Goal: Information Seeking & Learning: Learn about a topic

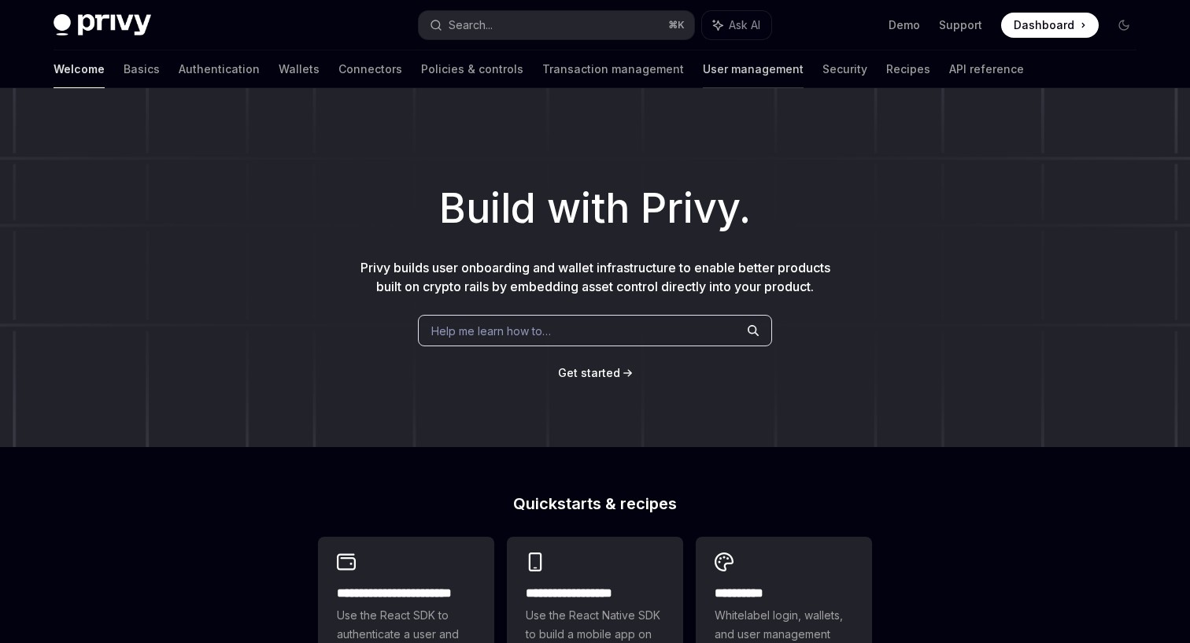
click at [703, 64] on link "User management" at bounding box center [753, 69] width 101 height 38
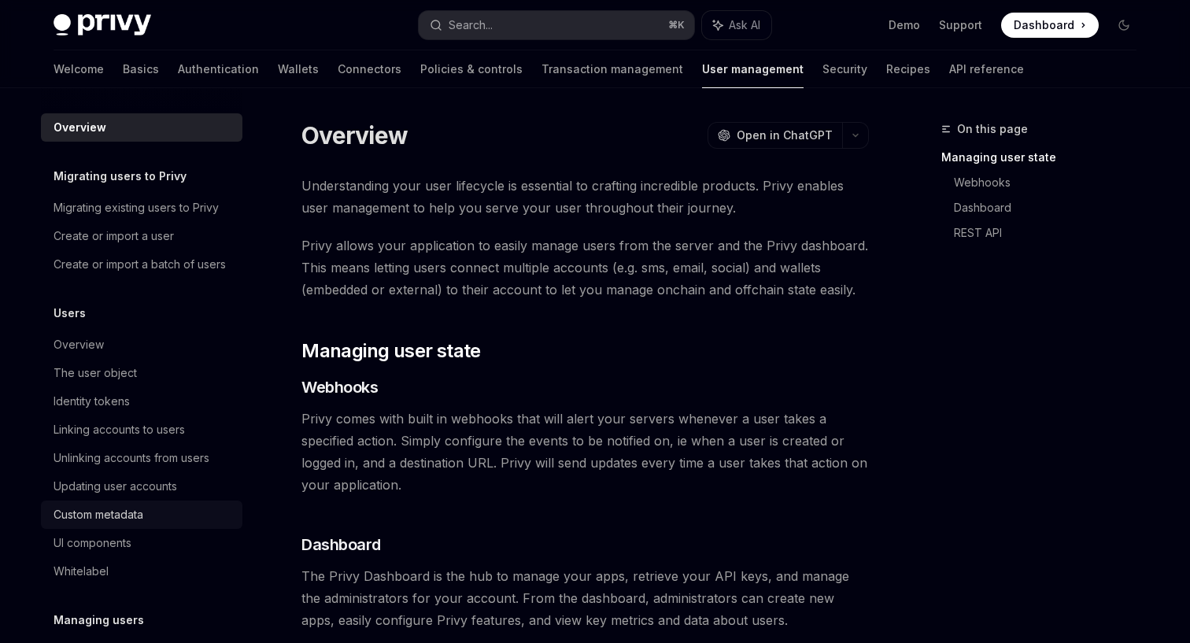
click at [130, 516] on div "Custom metadata" at bounding box center [99, 514] width 90 height 19
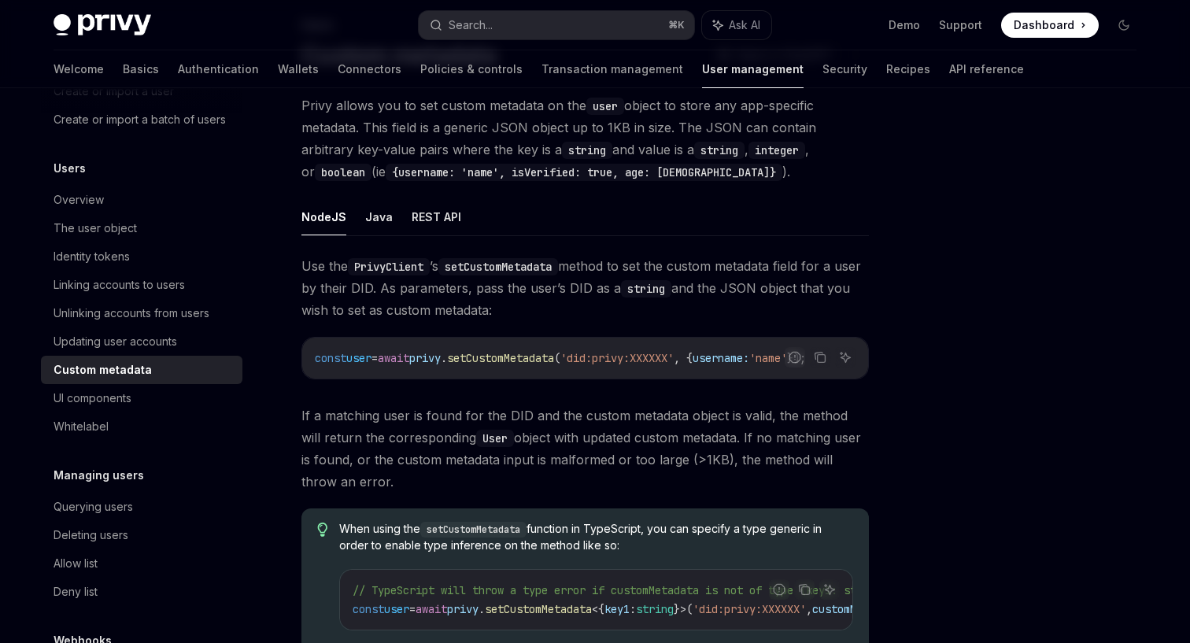
scroll to position [150, 0]
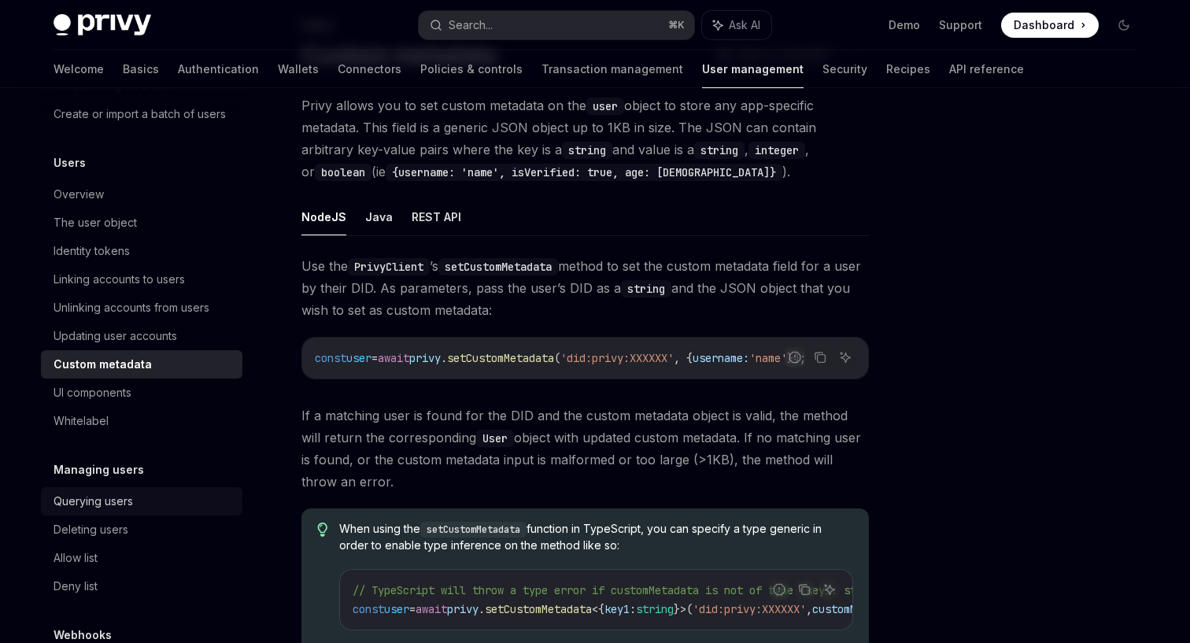
click at [165, 496] on div "Querying users" at bounding box center [143, 501] width 179 height 19
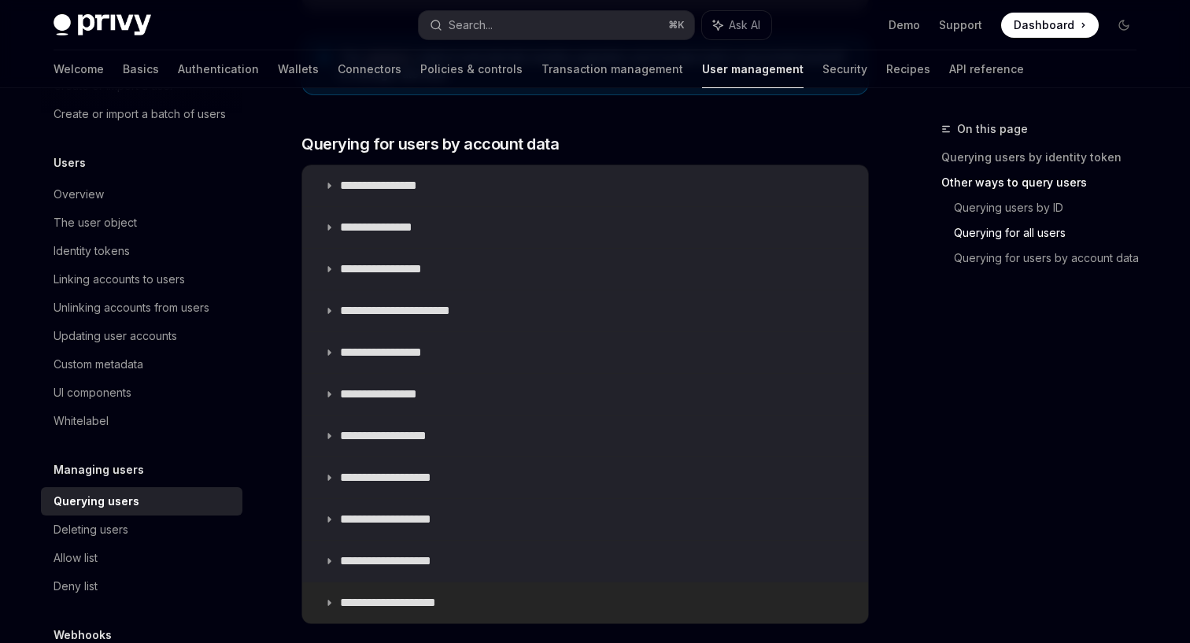
scroll to position [956, 0]
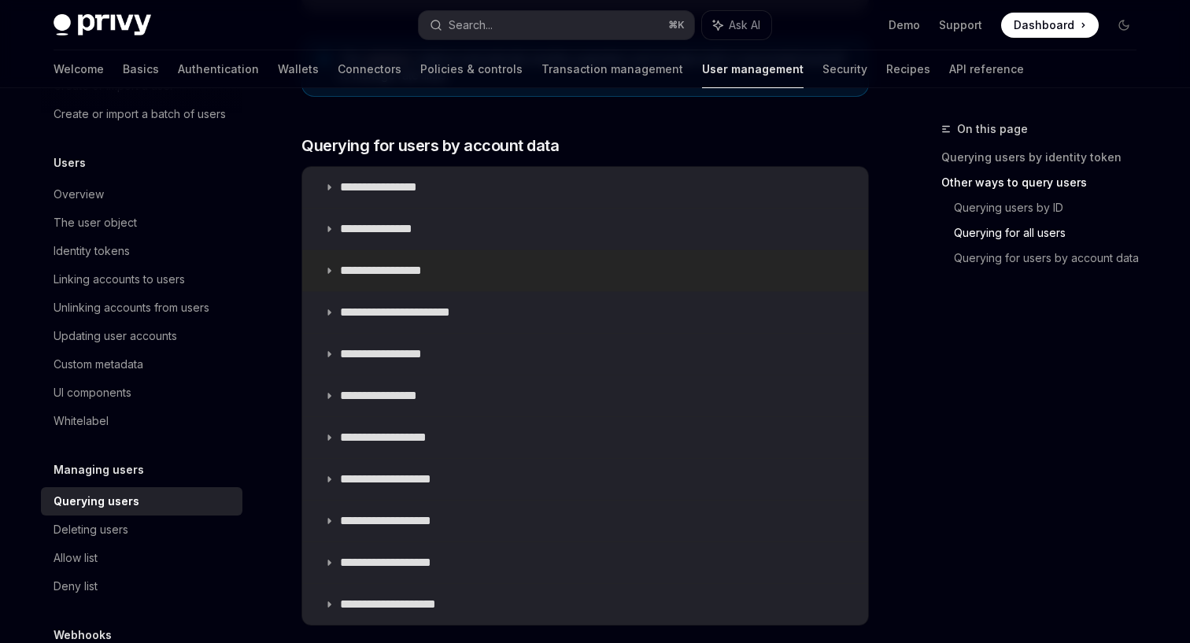
click at [361, 279] on summary "**********" at bounding box center [585, 270] width 566 height 41
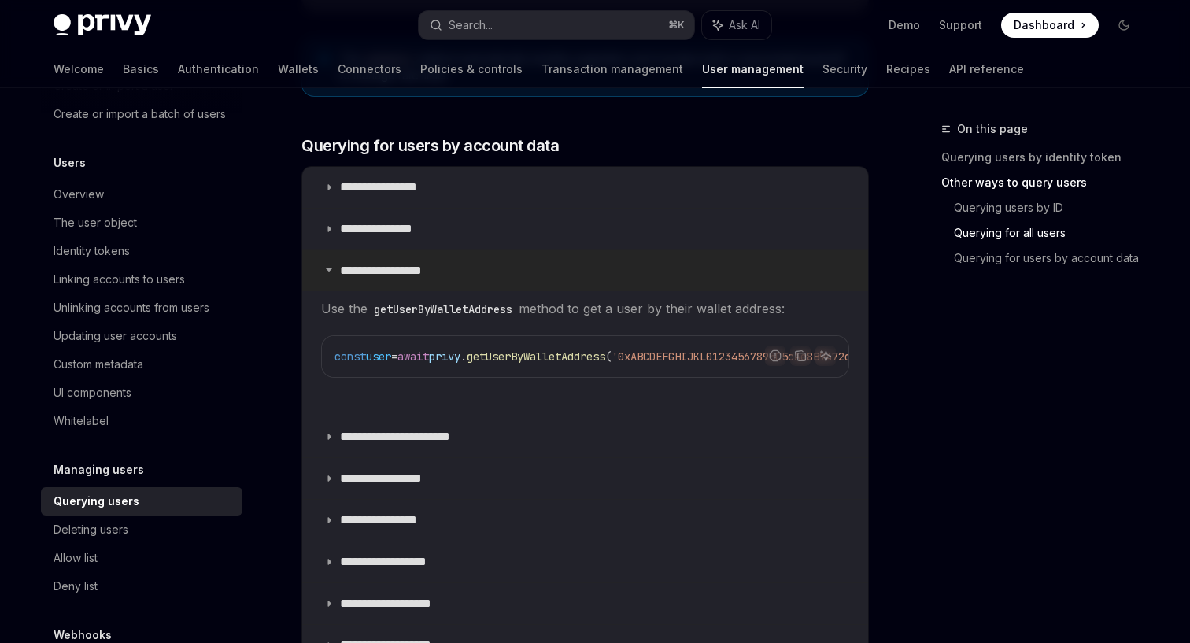
click at [361, 279] on summary "**********" at bounding box center [585, 270] width 566 height 41
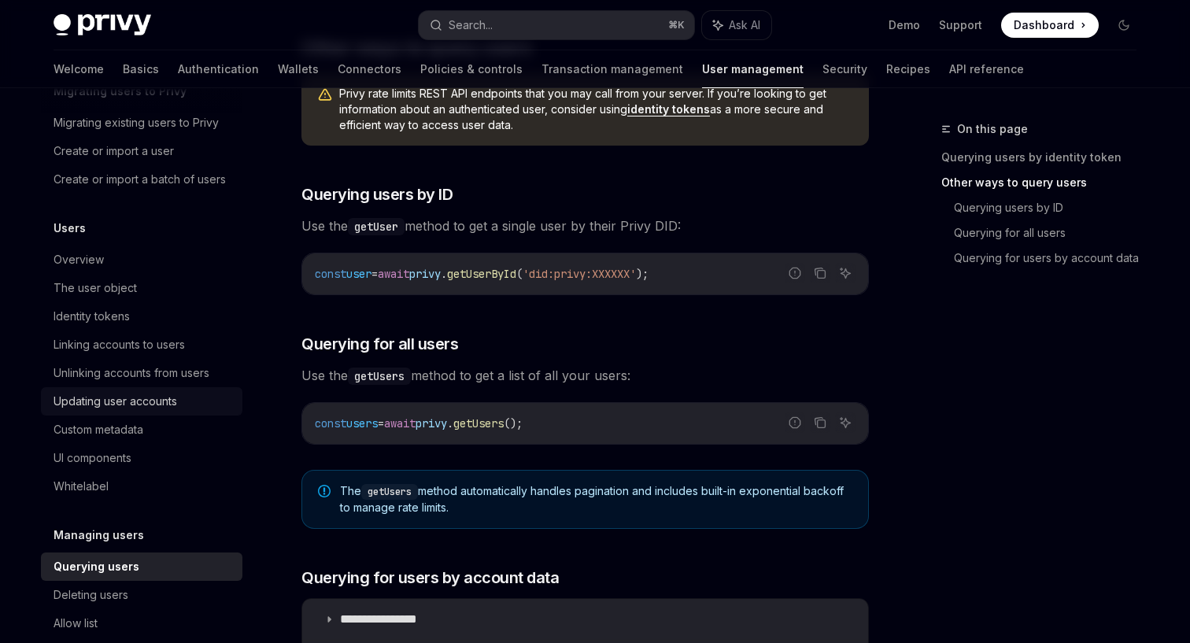
scroll to position [80, 0]
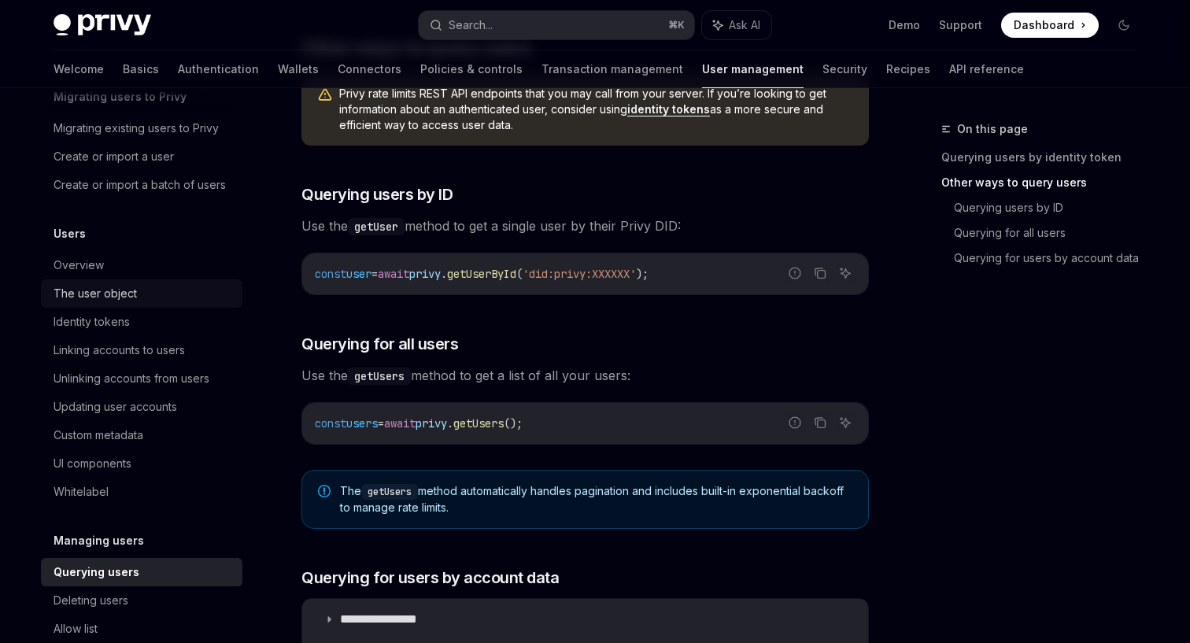
click at [123, 289] on div "The user object" at bounding box center [95, 293] width 83 height 19
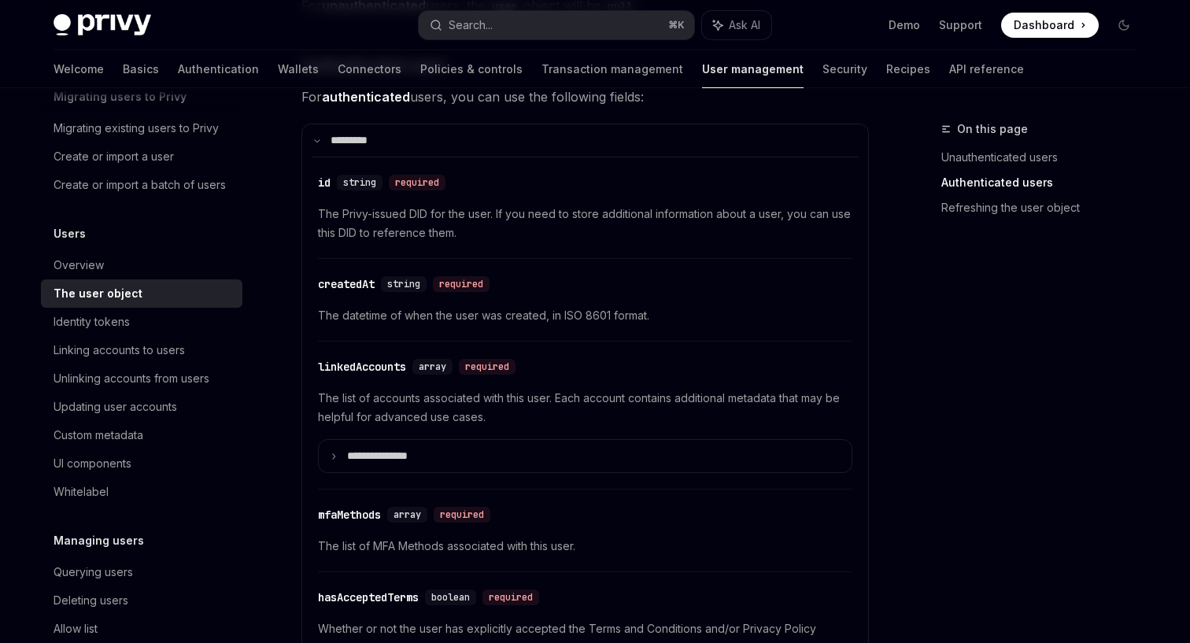
scroll to position [455, 1]
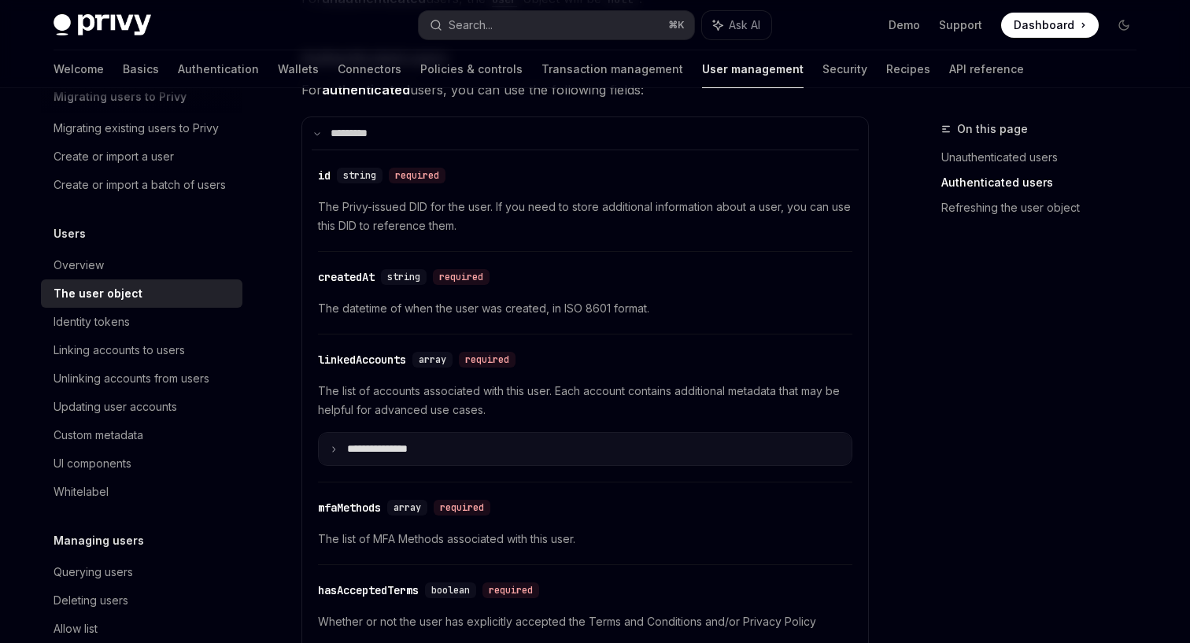
click at [430, 450] on p "**********" at bounding box center [390, 448] width 86 height 13
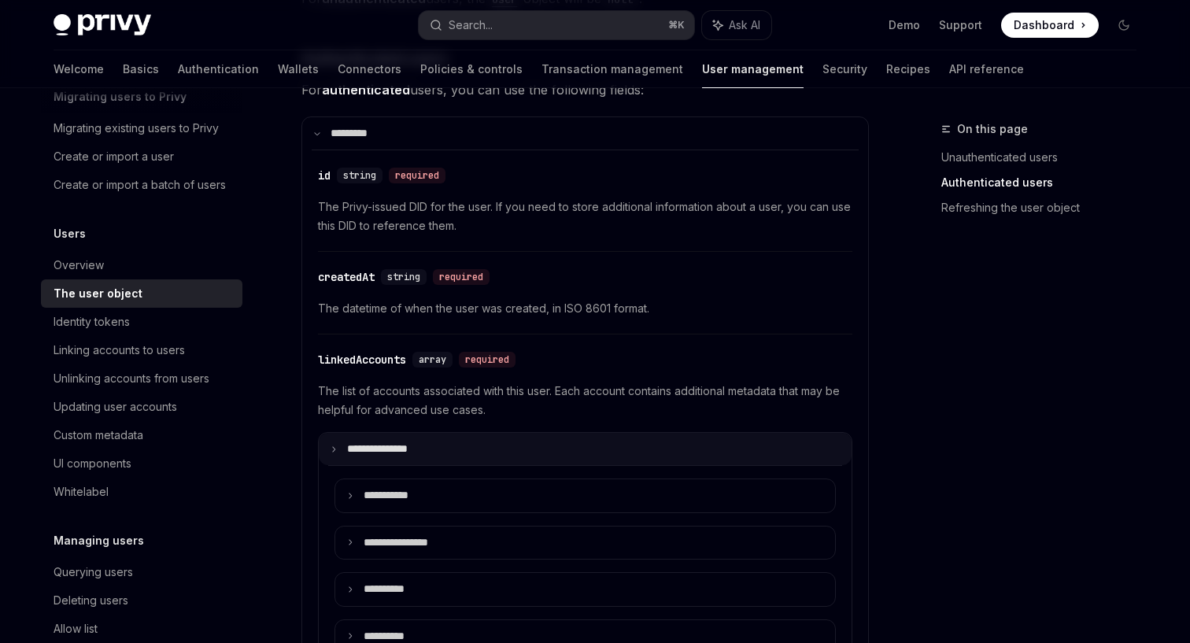
scroll to position [455, 0]
click at [422, 445] on p "**********" at bounding box center [390, 448] width 86 height 13
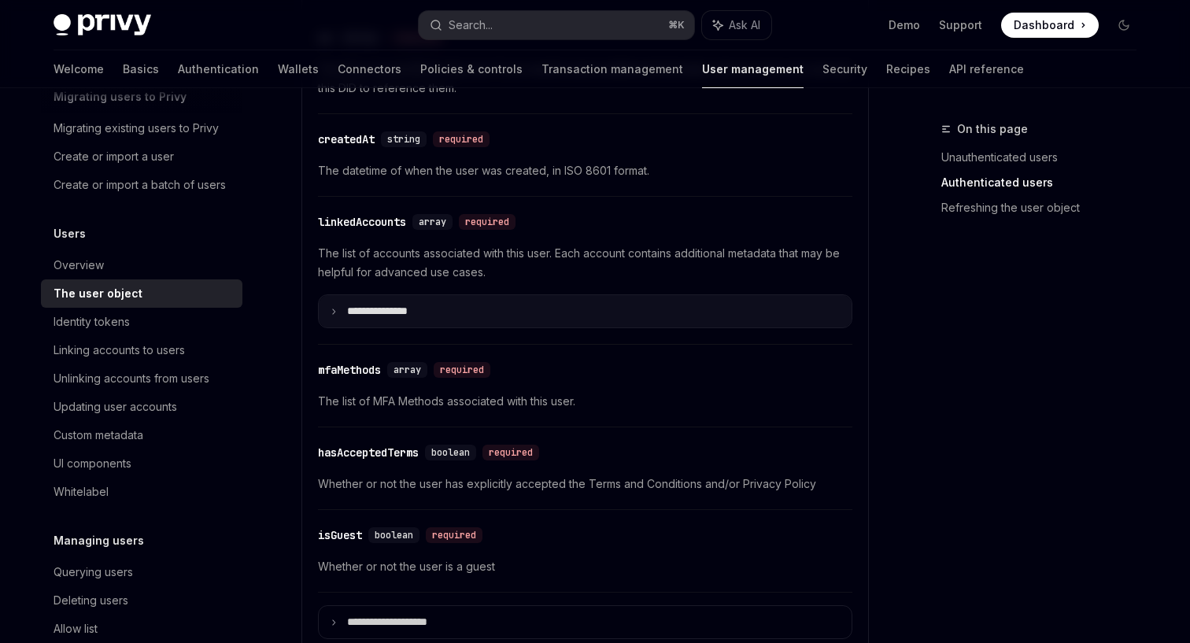
scroll to position [571, 0]
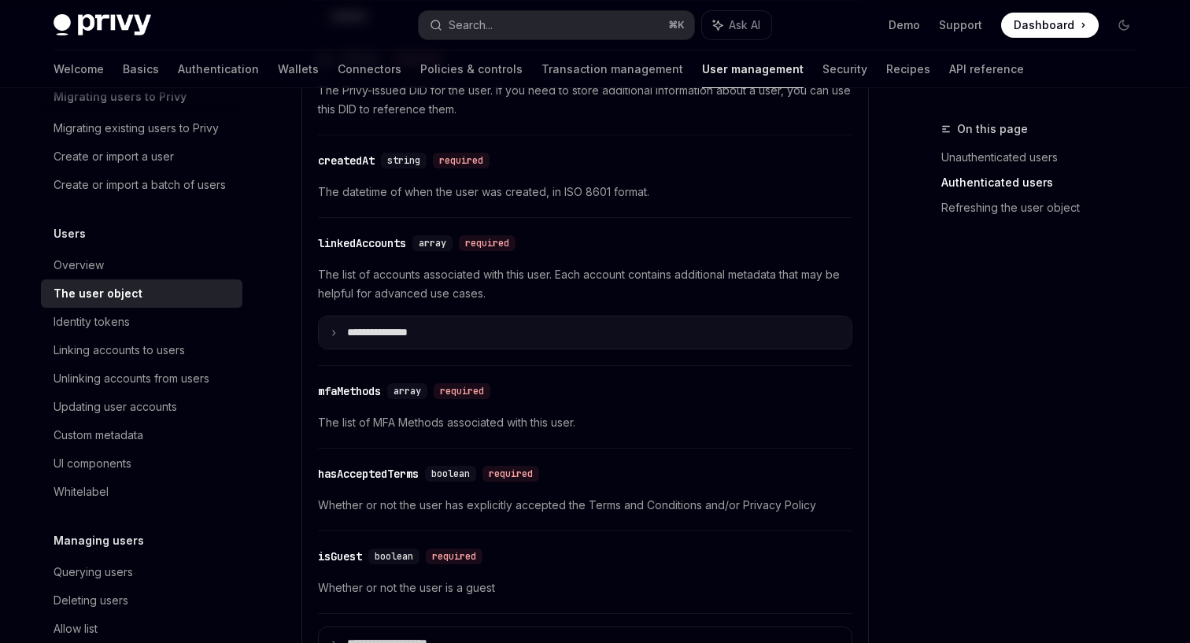
click at [380, 331] on p "**********" at bounding box center [390, 332] width 86 height 13
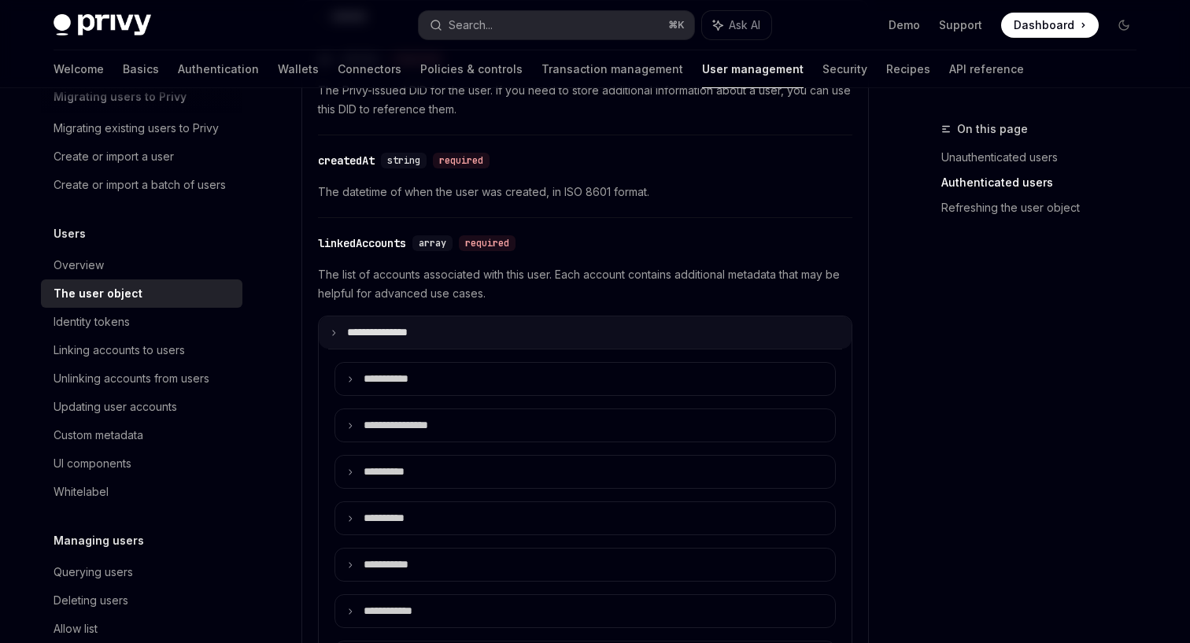
scroll to position [429, 0]
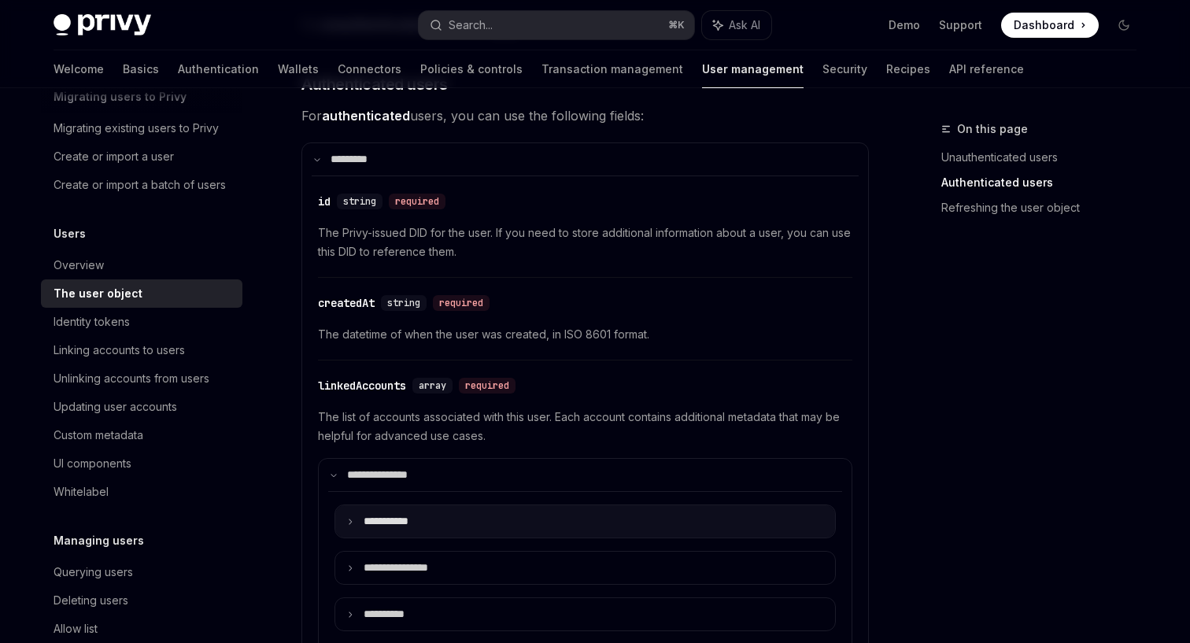
click at [414, 518] on p "**** ******" at bounding box center [396, 521] width 64 height 13
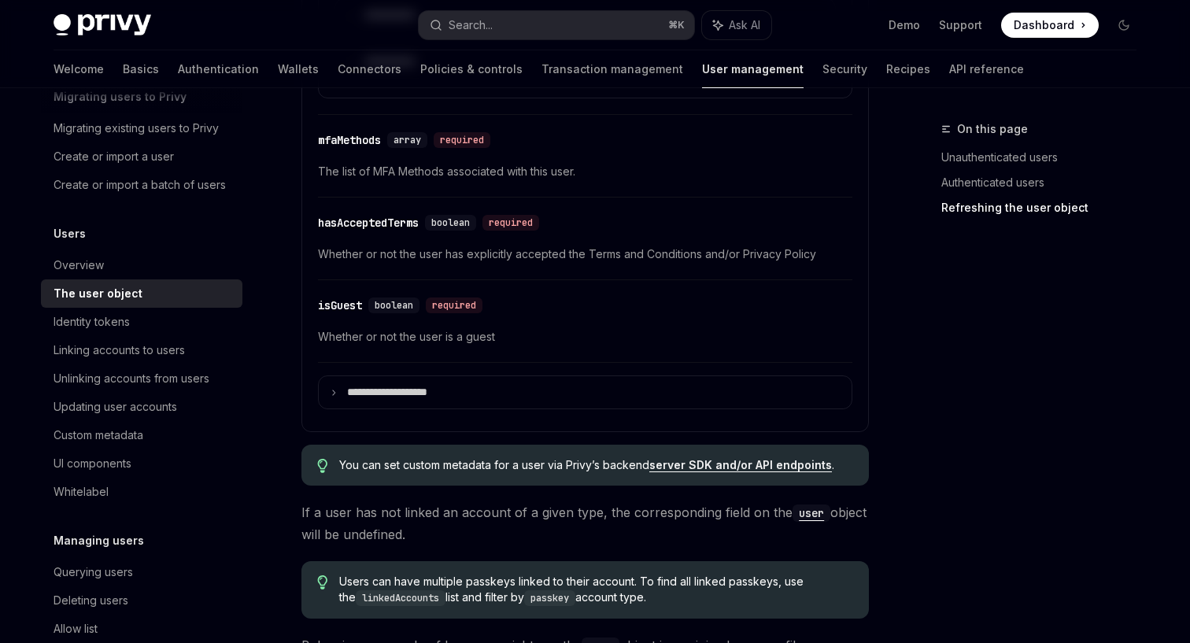
scroll to position [2591, 0]
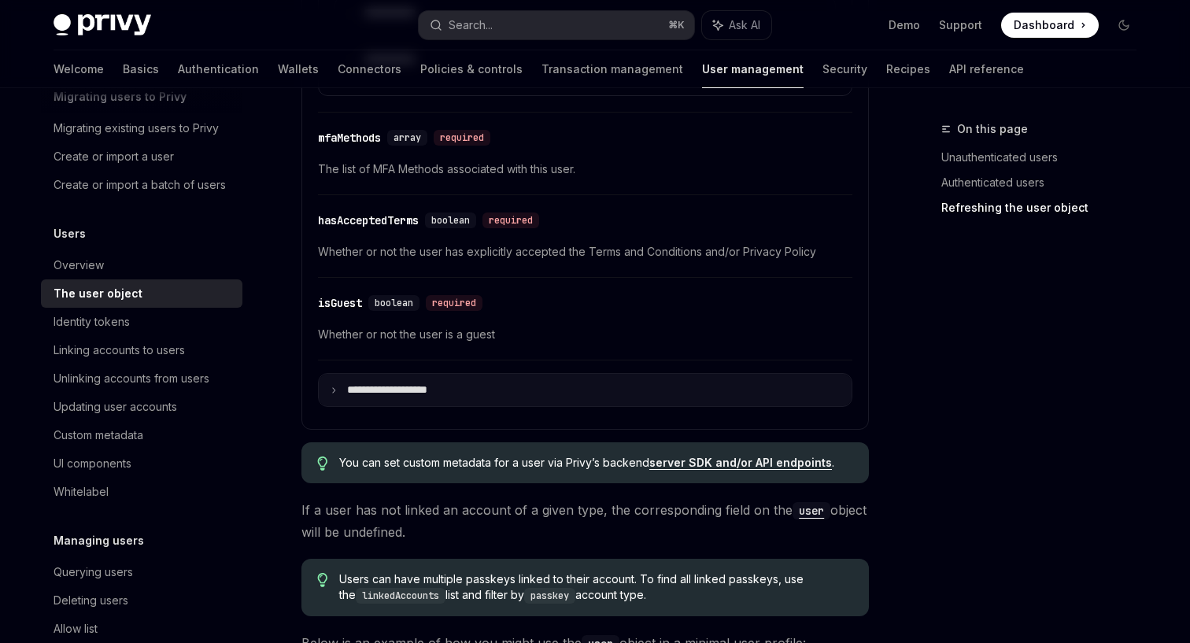
click at [419, 385] on p "**********" at bounding box center [400, 389] width 107 height 13
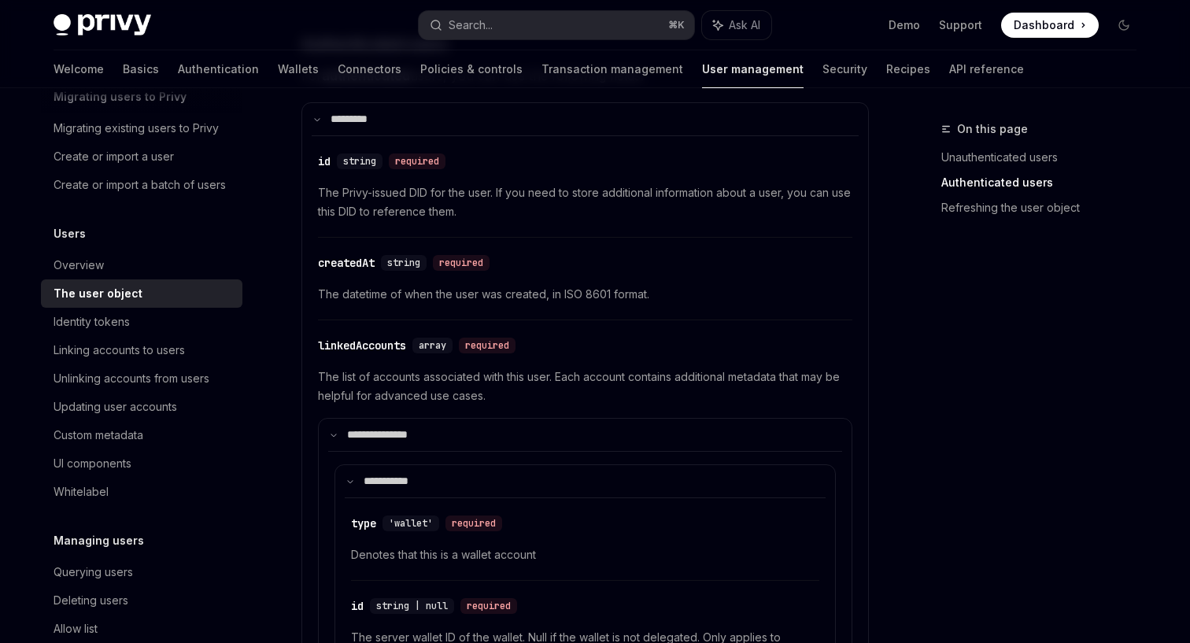
scroll to position [470, 0]
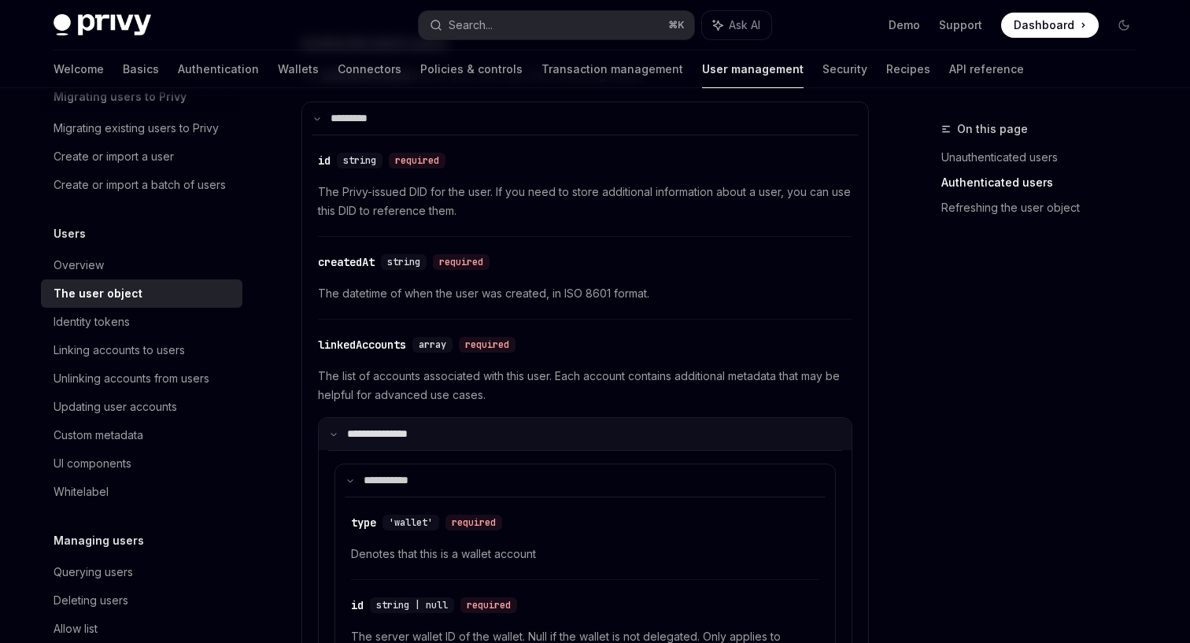
click at [370, 433] on p "**********" at bounding box center [387, 433] width 81 height 13
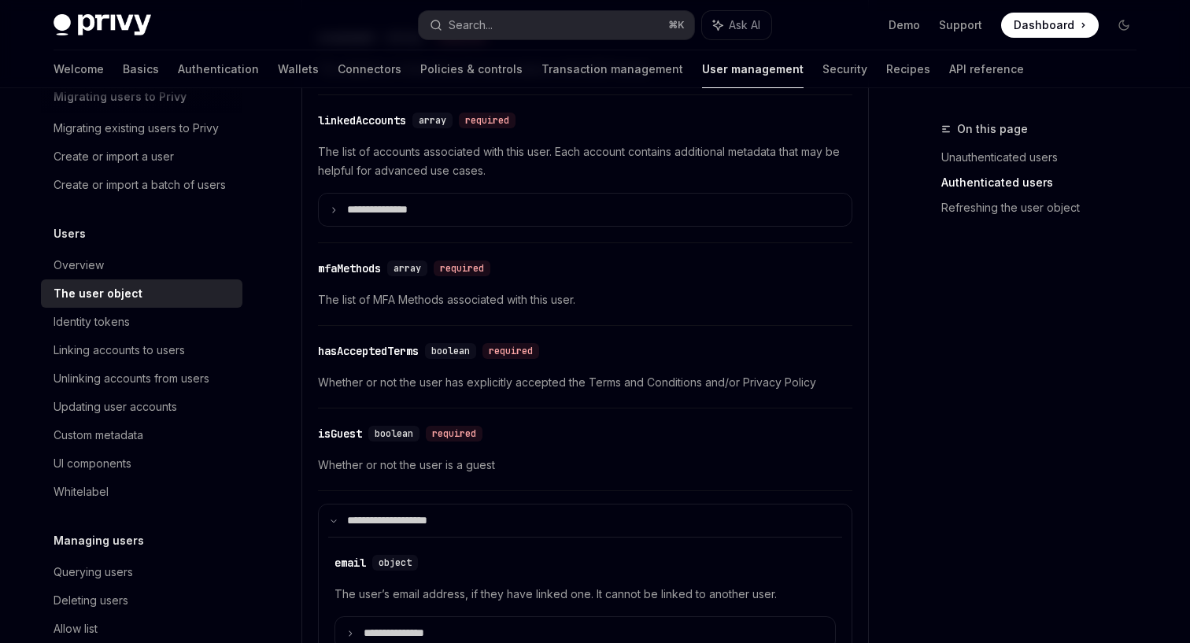
scroll to position [695, 0]
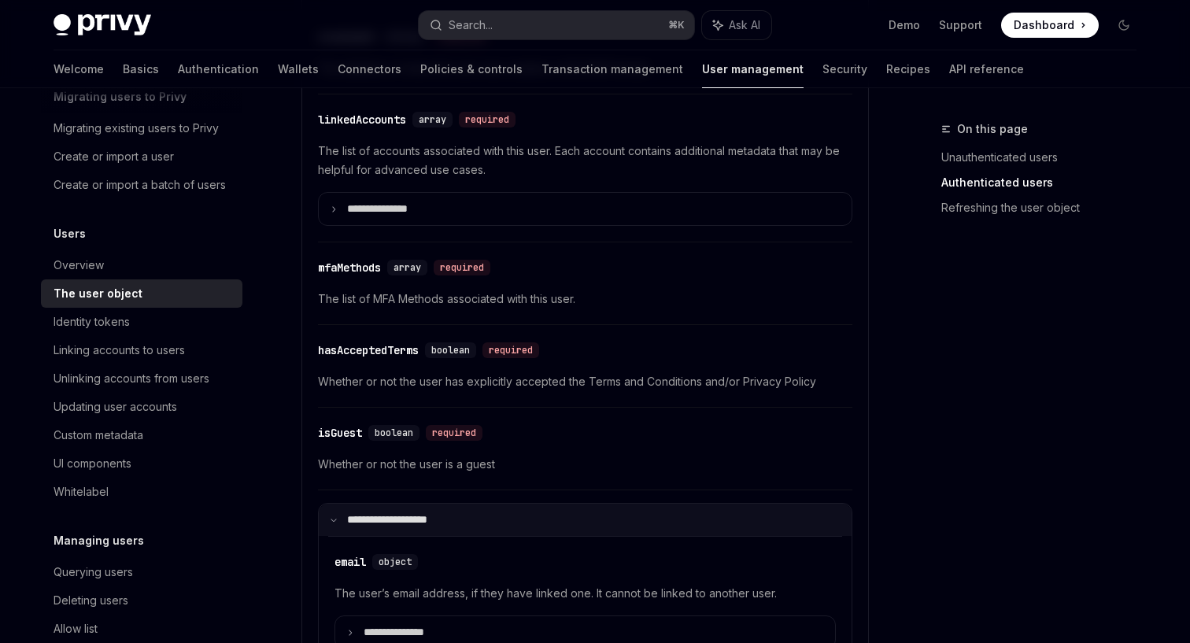
click at [390, 516] on p "**********" at bounding box center [398, 519] width 102 height 13
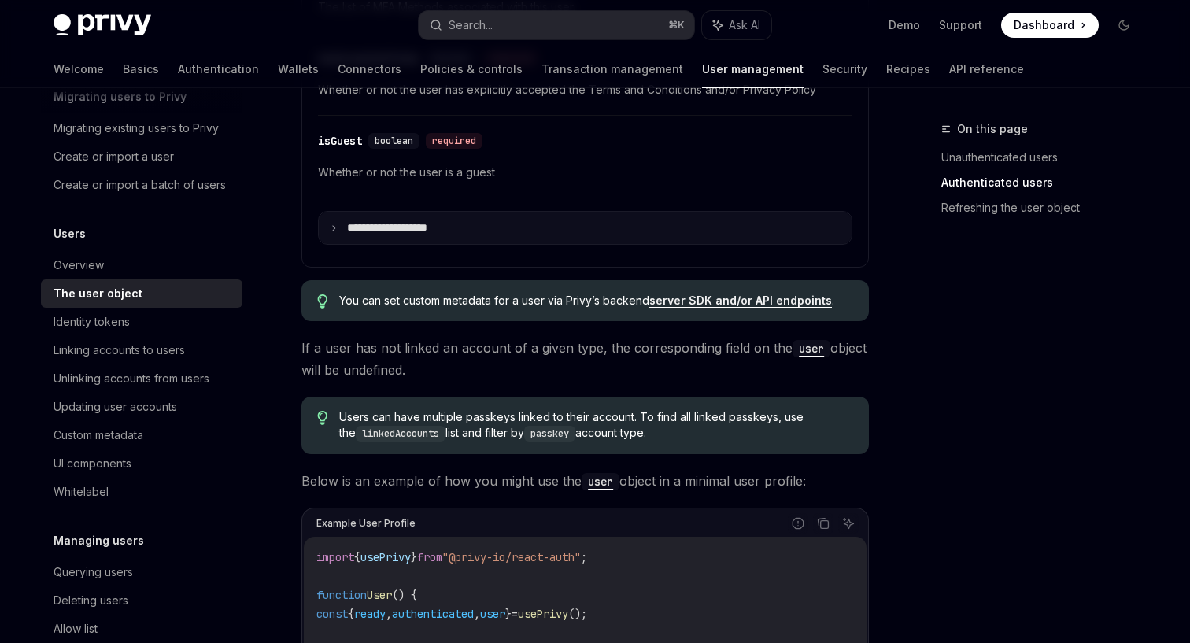
scroll to position [991, 0]
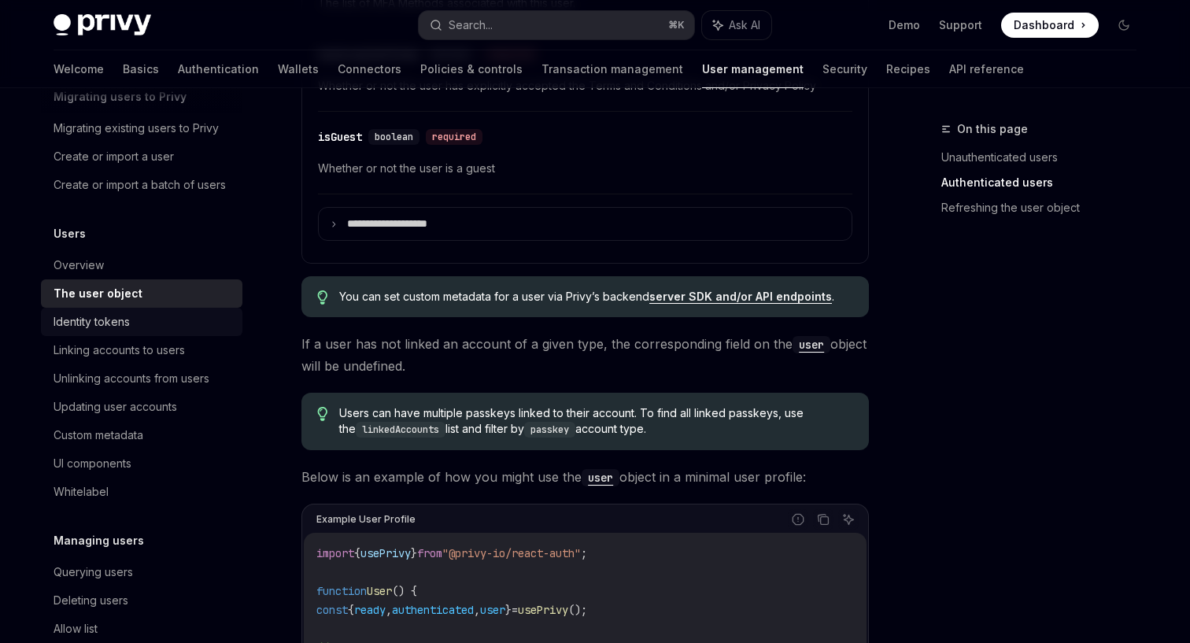
click at [187, 324] on div "Identity tokens" at bounding box center [143, 322] width 179 height 19
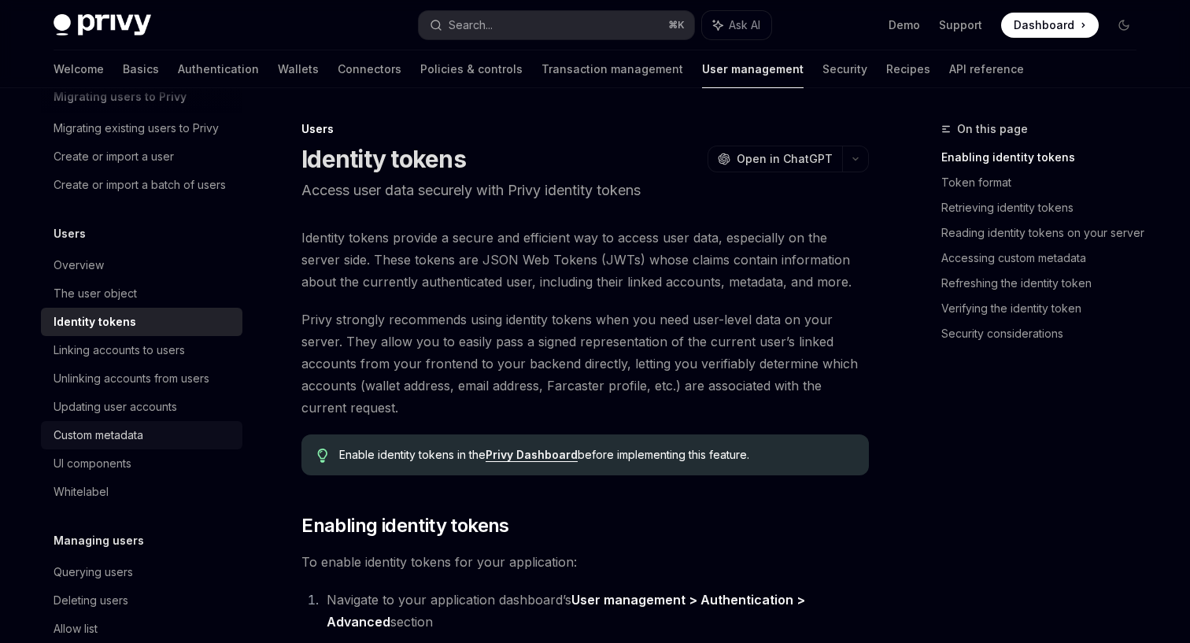
click at [174, 429] on div "Custom metadata" at bounding box center [143, 435] width 179 height 19
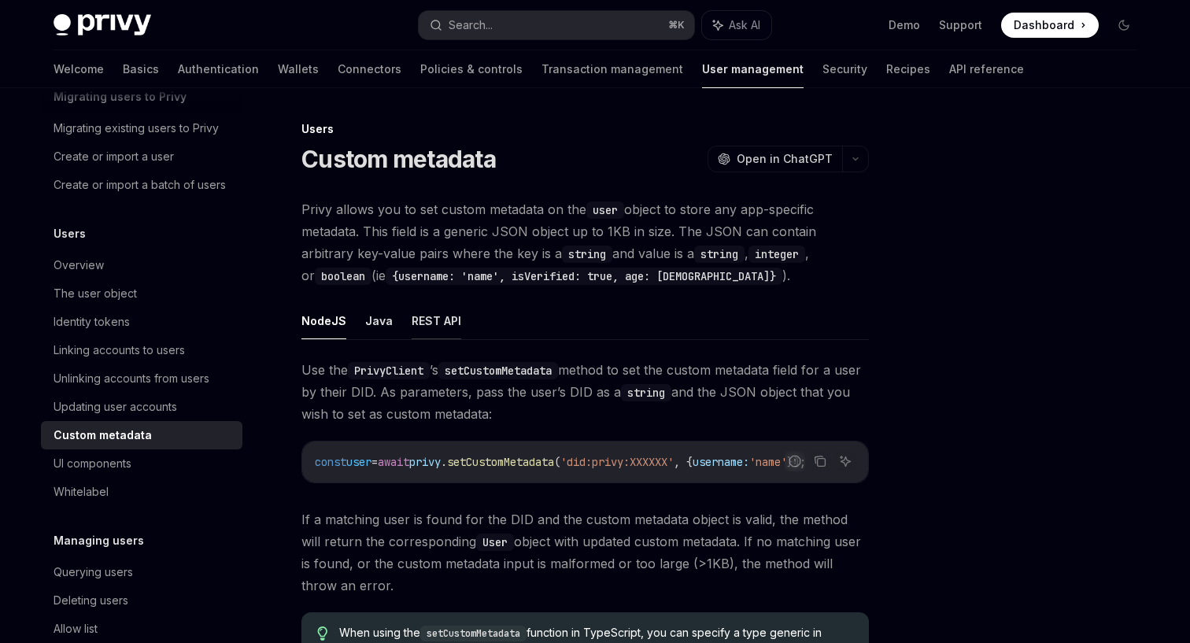
click at [426, 309] on button "REST API" at bounding box center [437, 320] width 50 height 37
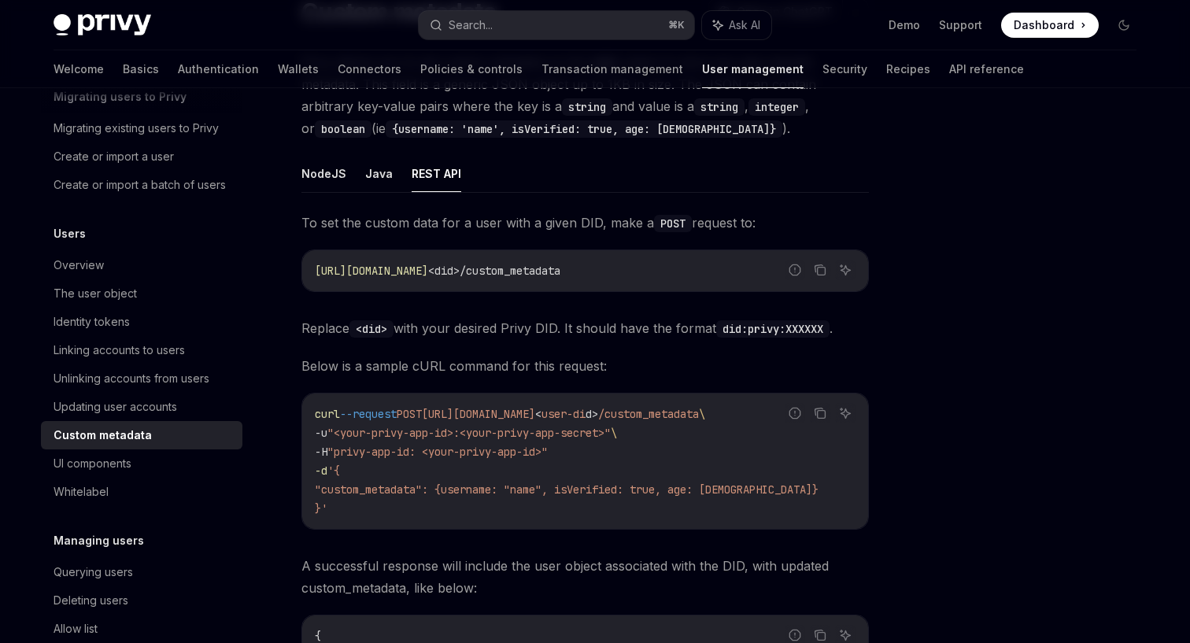
scroll to position [144, 0]
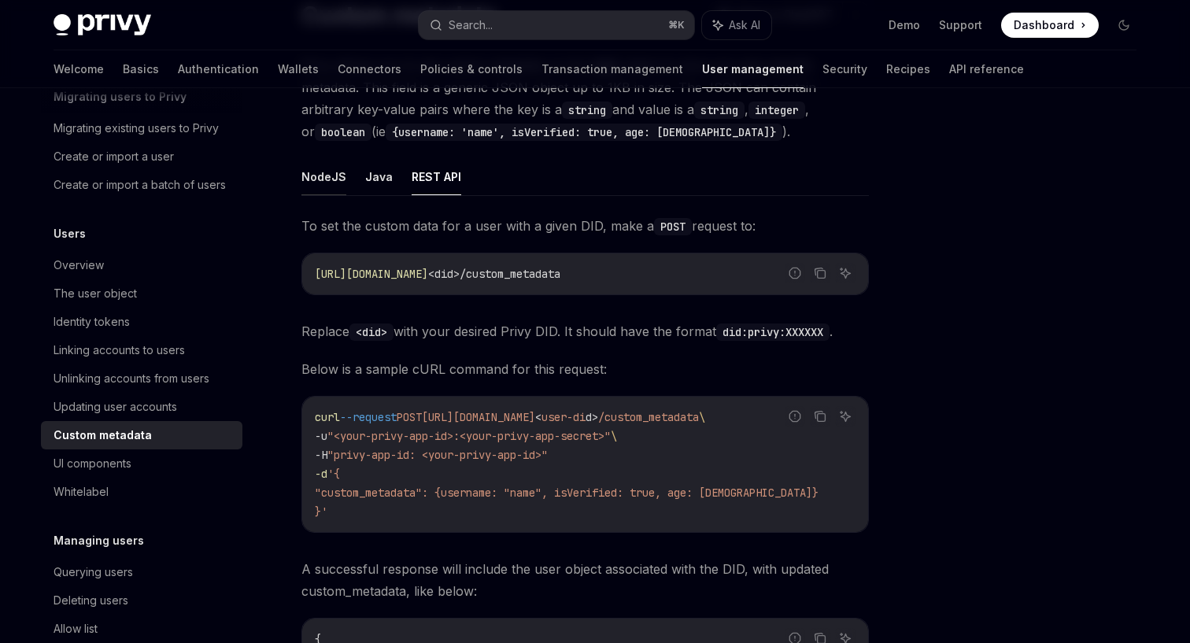
click at [332, 184] on button "NodeJS" at bounding box center [323, 176] width 45 height 37
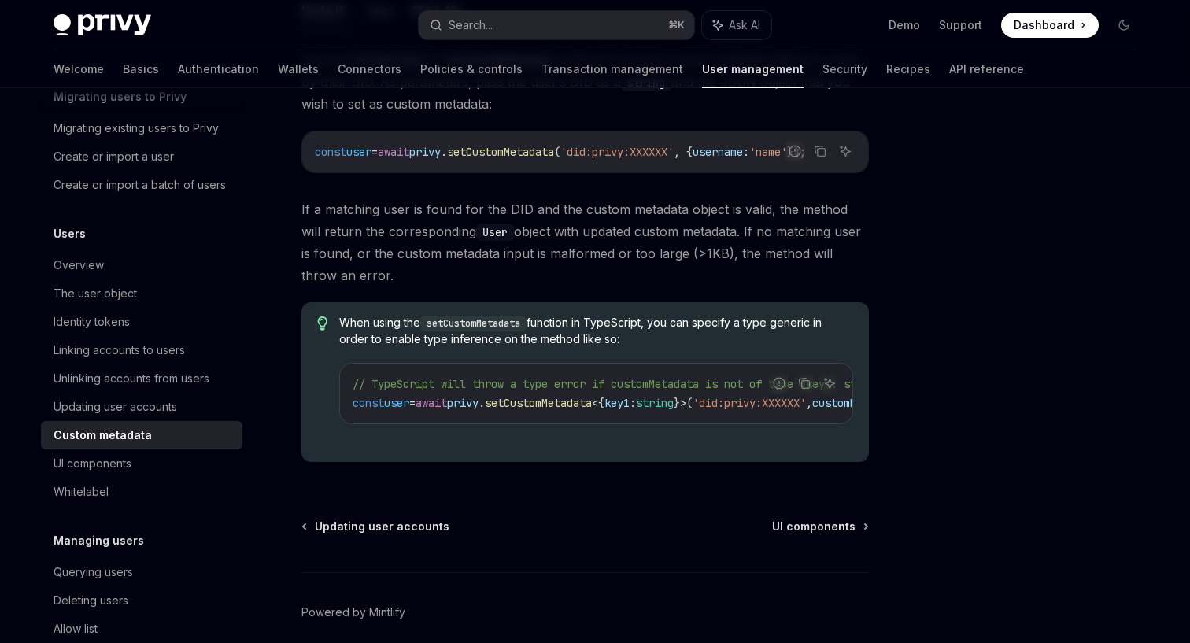
scroll to position [388, 0]
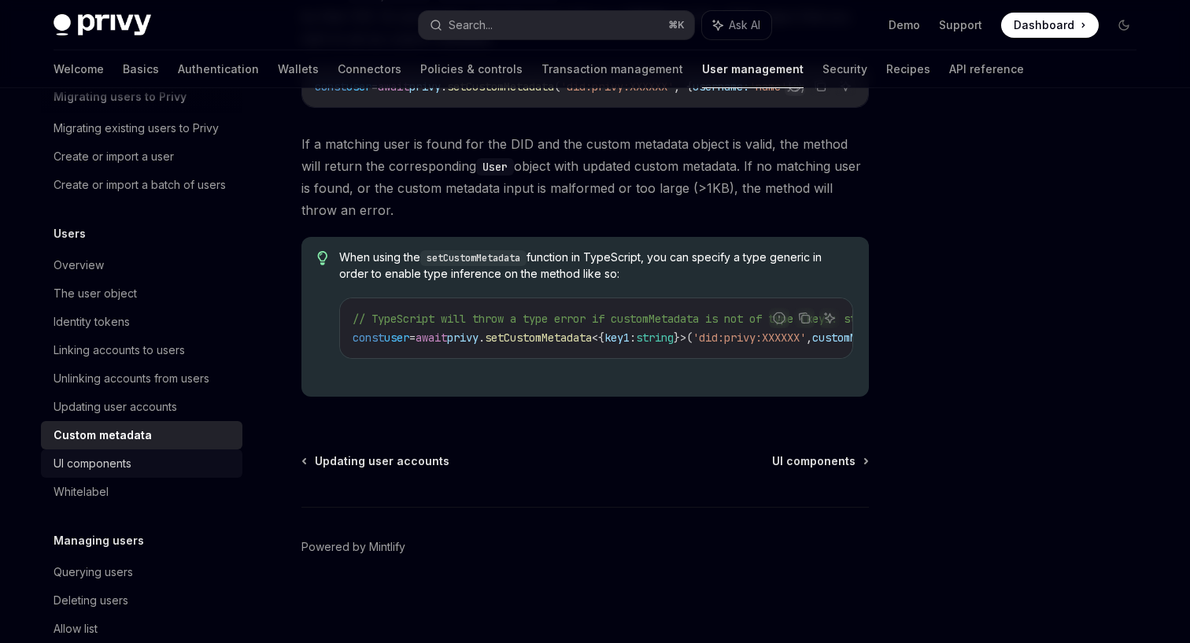
click at [144, 472] on div "UI components" at bounding box center [143, 463] width 179 height 19
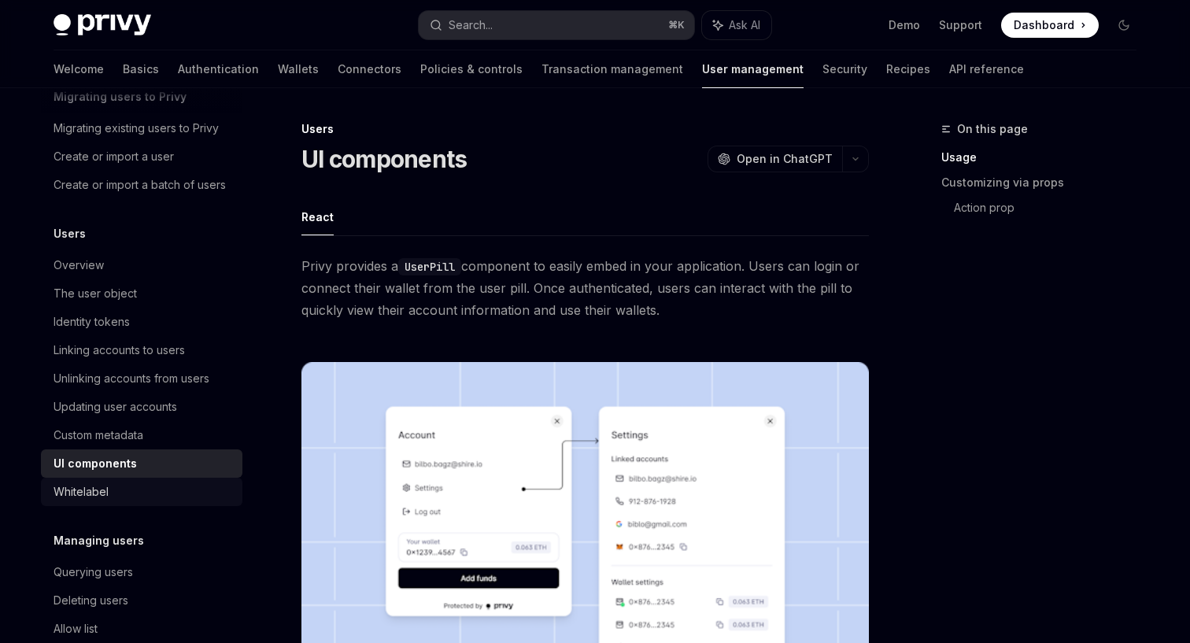
click at [147, 483] on div "Whitelabel" at bounding box center [143, 492] width 179 height 19
type textarea "*"
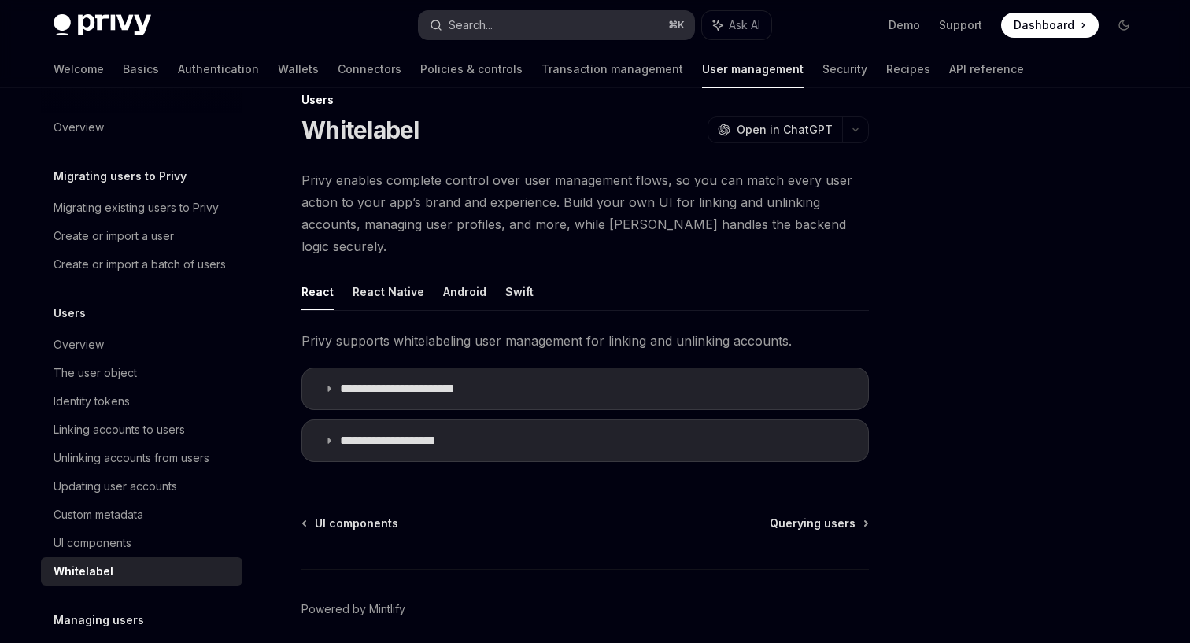
click at [484, 20] on div "Search..." at bounding box center [471, 25] width 44 height 19
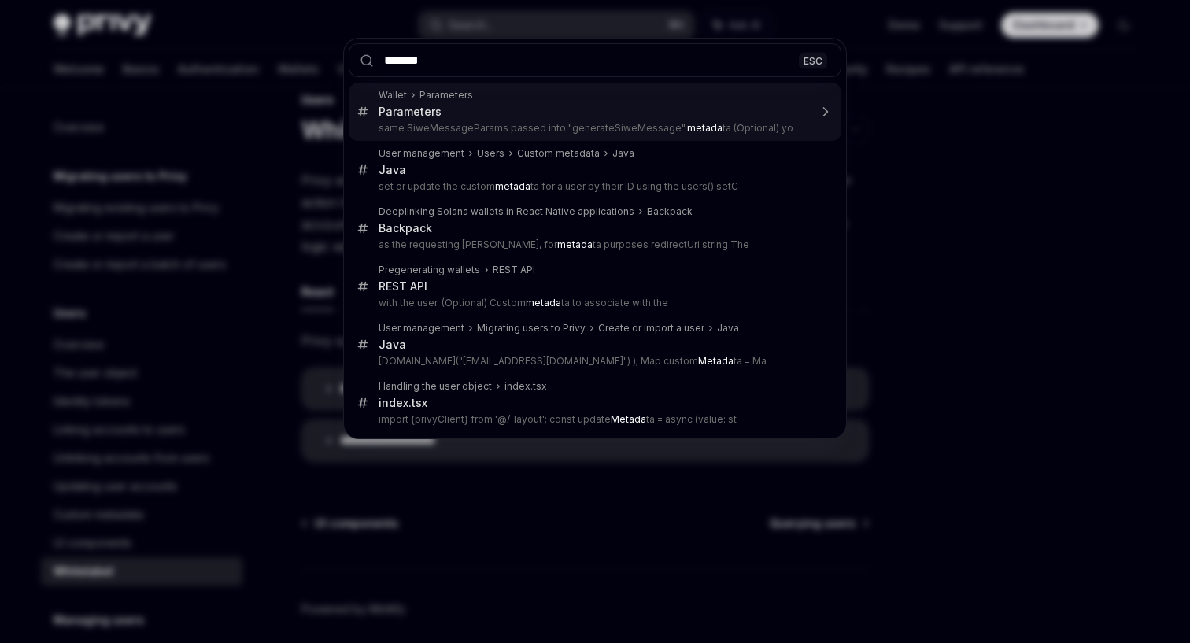
type input "********"
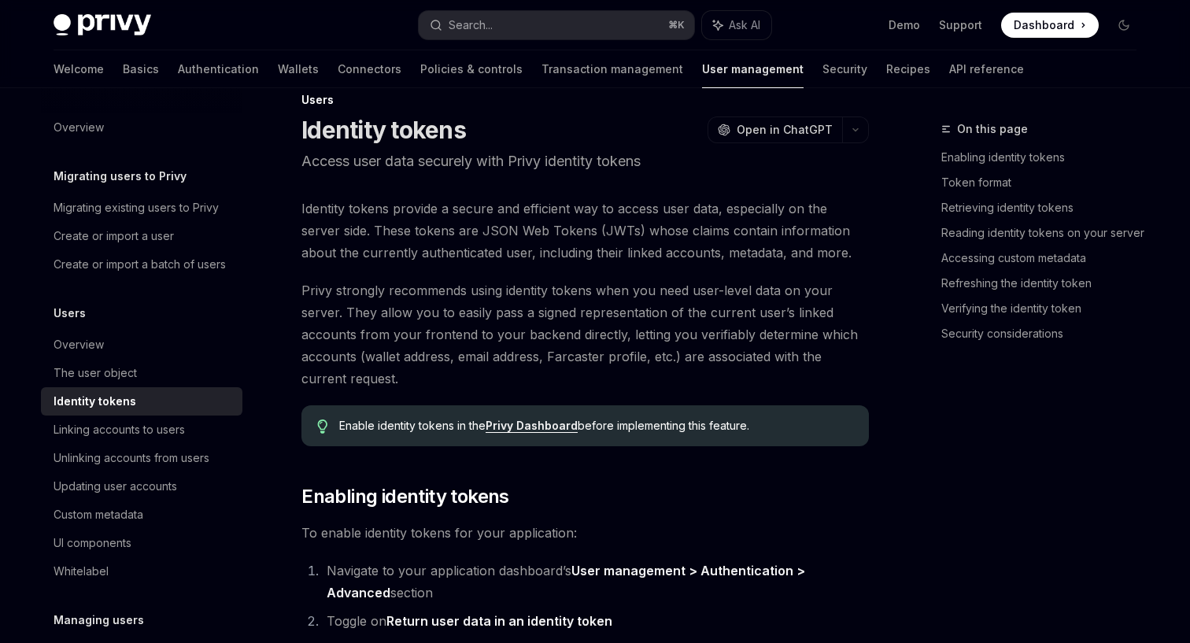
scroll to position [2828, 0]
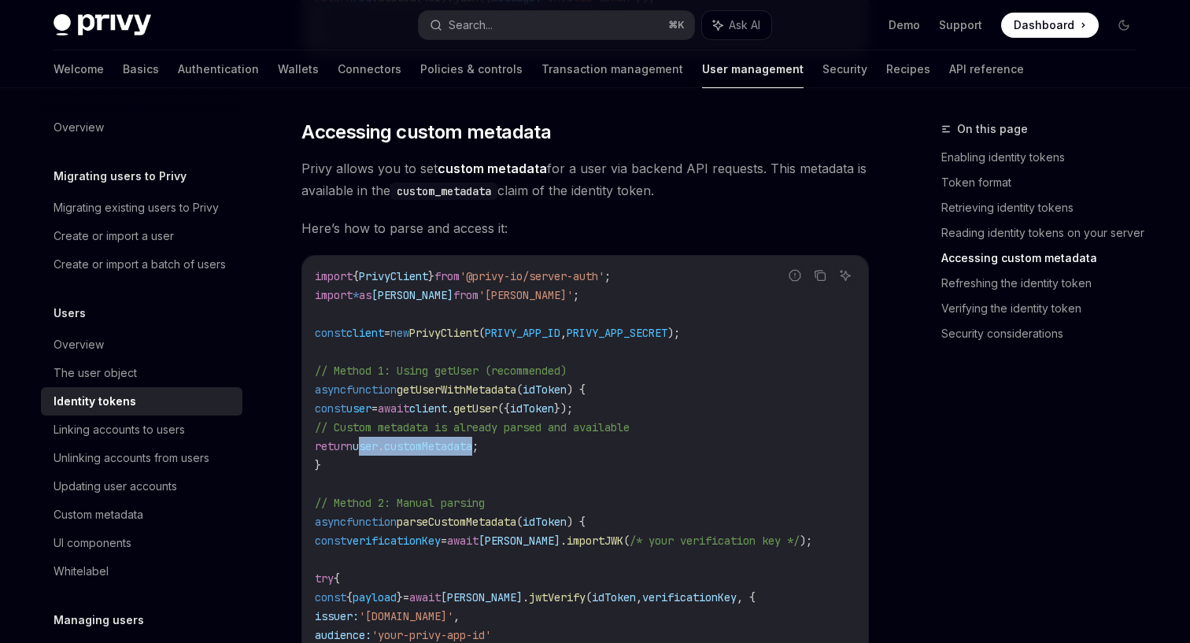
drag, startPoint x: 372, startPoint y: 448, endPoint x: 502, endPoint y: 443, distance: 130.8
click at [479, 443] on span "return user . customMetadata ;" at bounding box center [397, 446] width 164 height 14
copy span "user . customMetadata"
click at [450, 455] on code "import { PrivyClient } from '@privy-io/server-auth' ; import * as [PERSON_NAME]…" at bounding box center [585, 569] width 541 height 605
drag, startPoint x: 406, startPoint y: 448, endPoint x: 500, endPoint y: 444, distance: 93.8
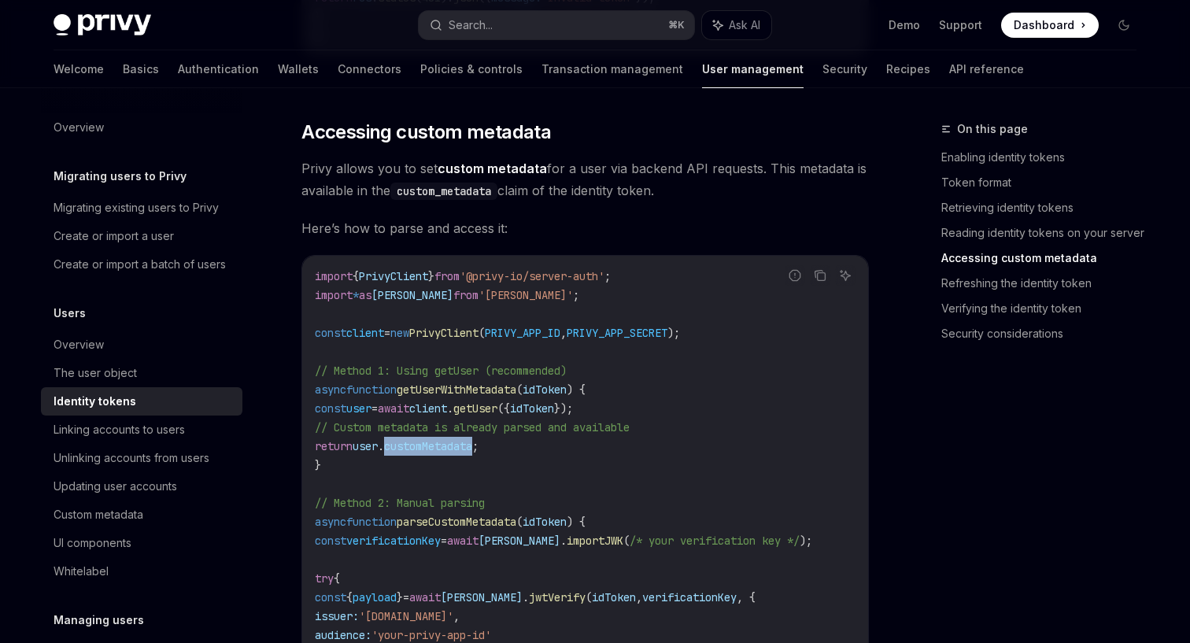
click at [479, 444] on span "return user . customMetadata ;" at bounding box center [397, 446] width 164 height 14
copy span "customMetadata"
click at [465, 443] on span "customMetadata" at bounding box center [428, 446] width 88 height 14
click at [402, 468] on code "import { PrivyClient } from '@privy-io/server-auth' ; import * as [PERSON_NAME]…" at bounding box center [585, 569] width 541 height 605
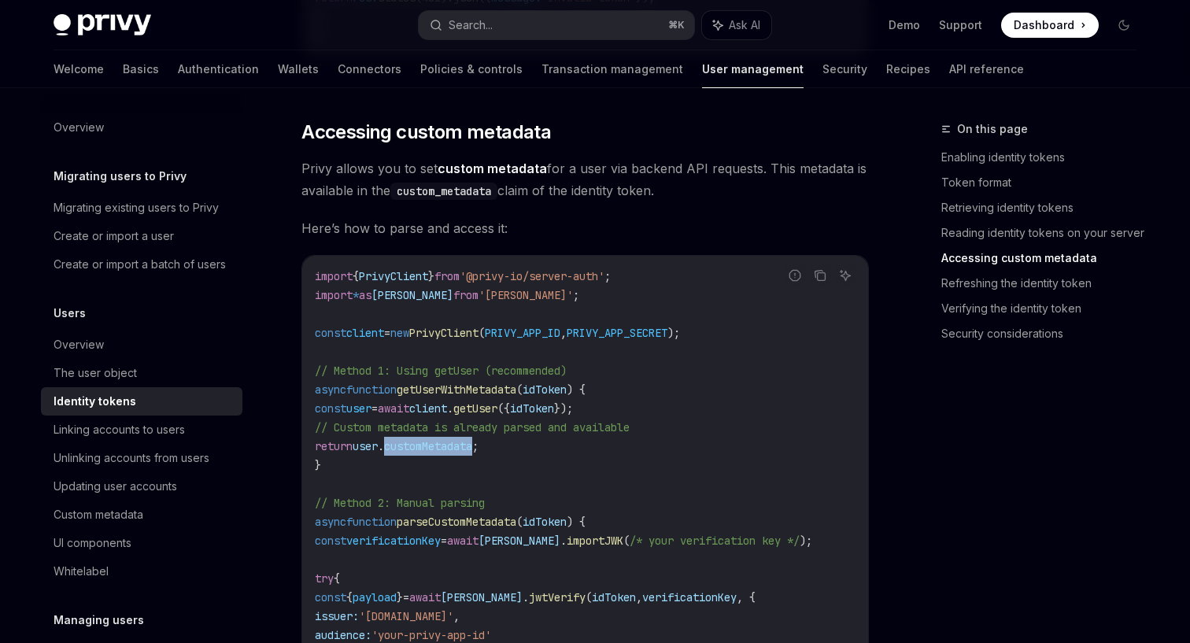
drag, startPoint x: 405, startPoint y: 448, endPoint x: 498, endPoint y: 444, distance: 93.0
click at [479, 444] on span "return user . customMetadata ;" at bounding box center [397, 446] width 164 height 14
copy span "customMetadata"
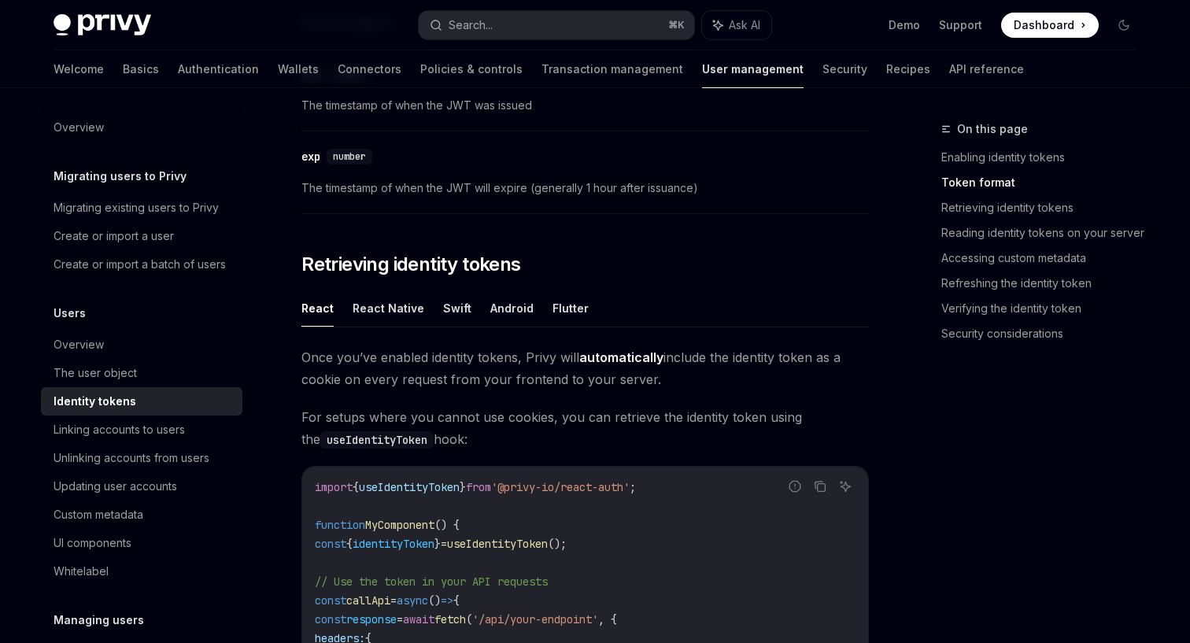
scroll to position [1182, 0]
click at [988, 213] on link "Retrieving identity tokens" at bounding box center [1045, 207] width 208 height 25
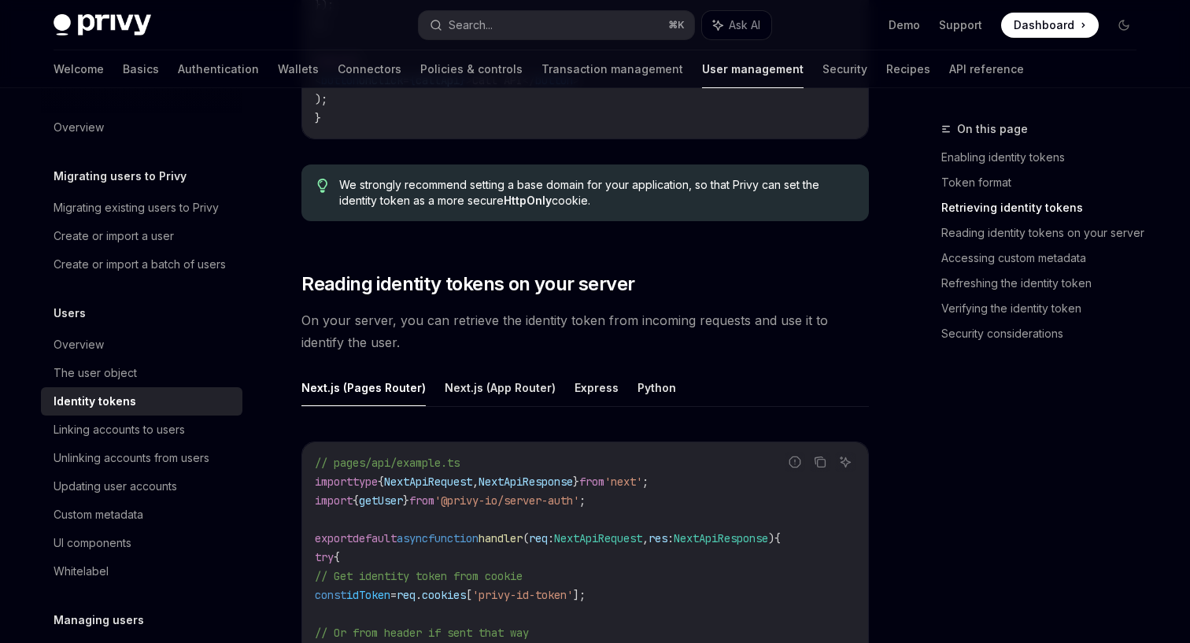
scroll to position [2035, 0]
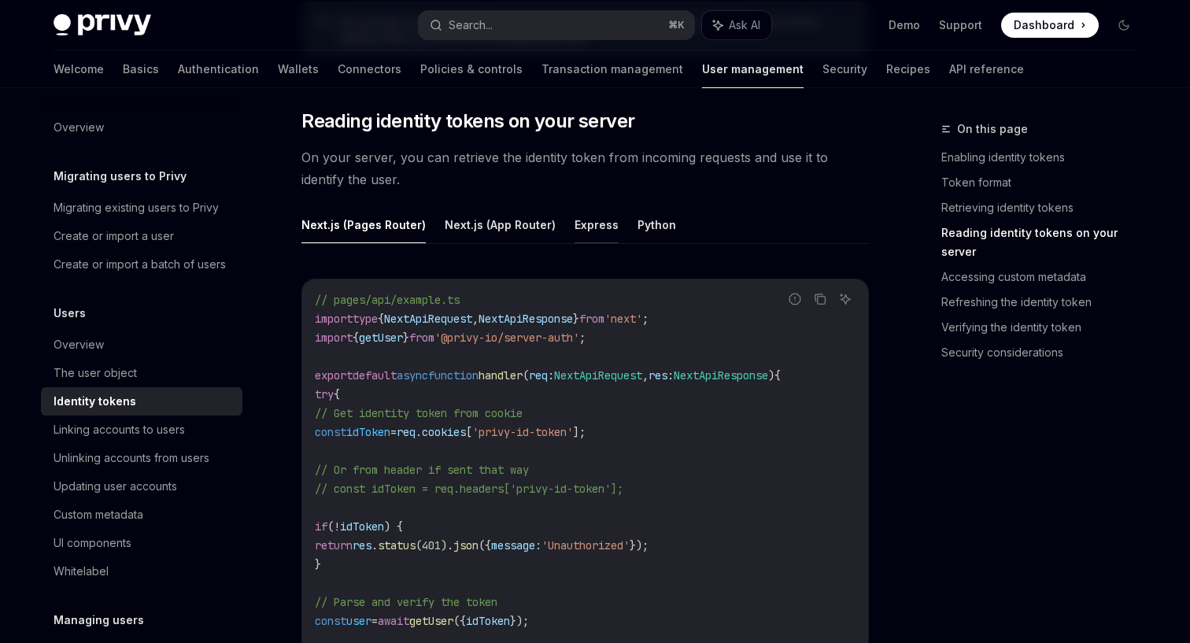
click at [585, 226] on button "Express" at bounding box center [597, 224] width 44 height 37
type textarea "*"
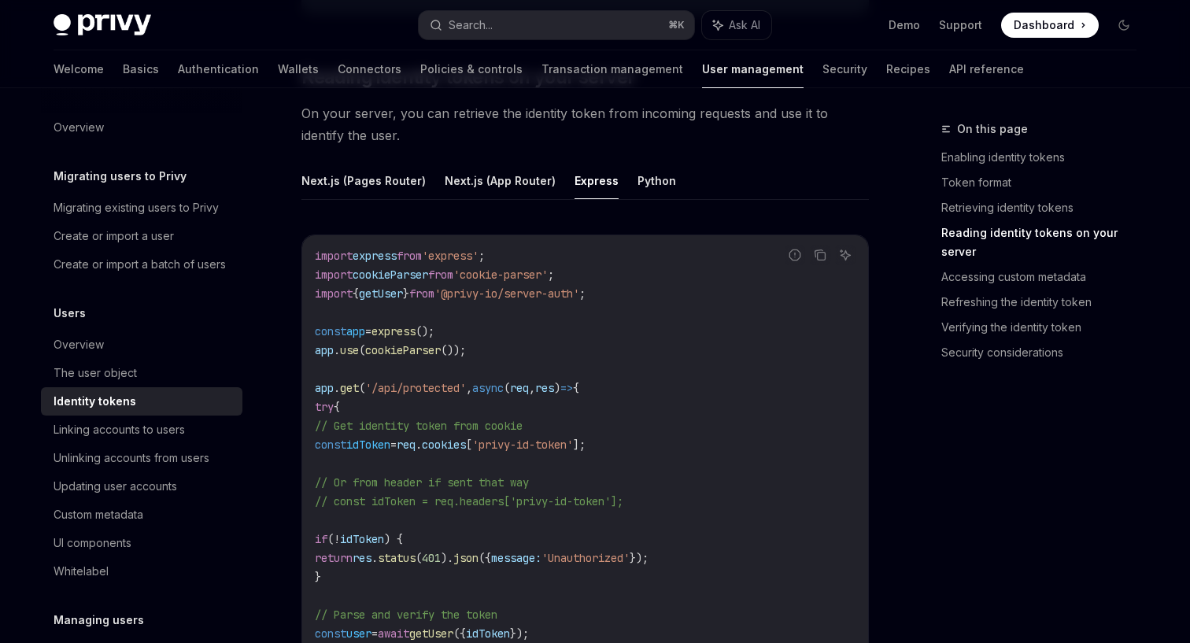
scroll to position [2066, 0]
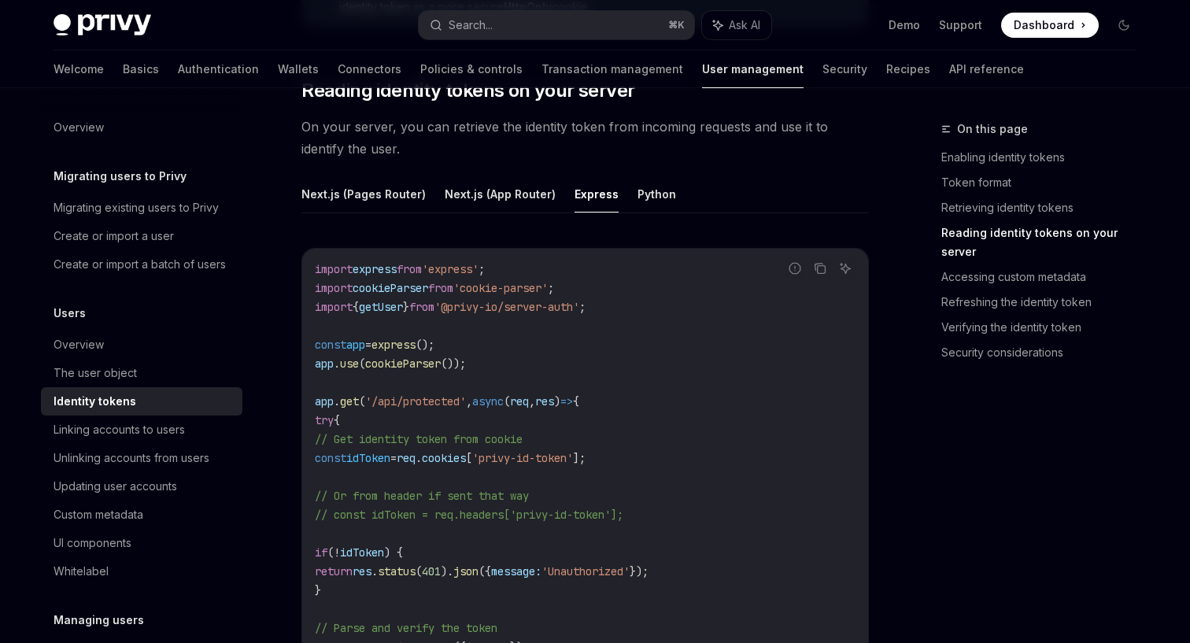
click at [475, 307] on span "'@privy-io/server-auth'" at bounding box center [507, 307] width 145 height 14
copy code "import { getUser } from '@privy-io/server-auth' ;"
click at [539, 528] on code "import express from 'express' ; import cookieParser from 'cookie-parser' ; impo…" at bounding box center [585, 600] width 541 height 680
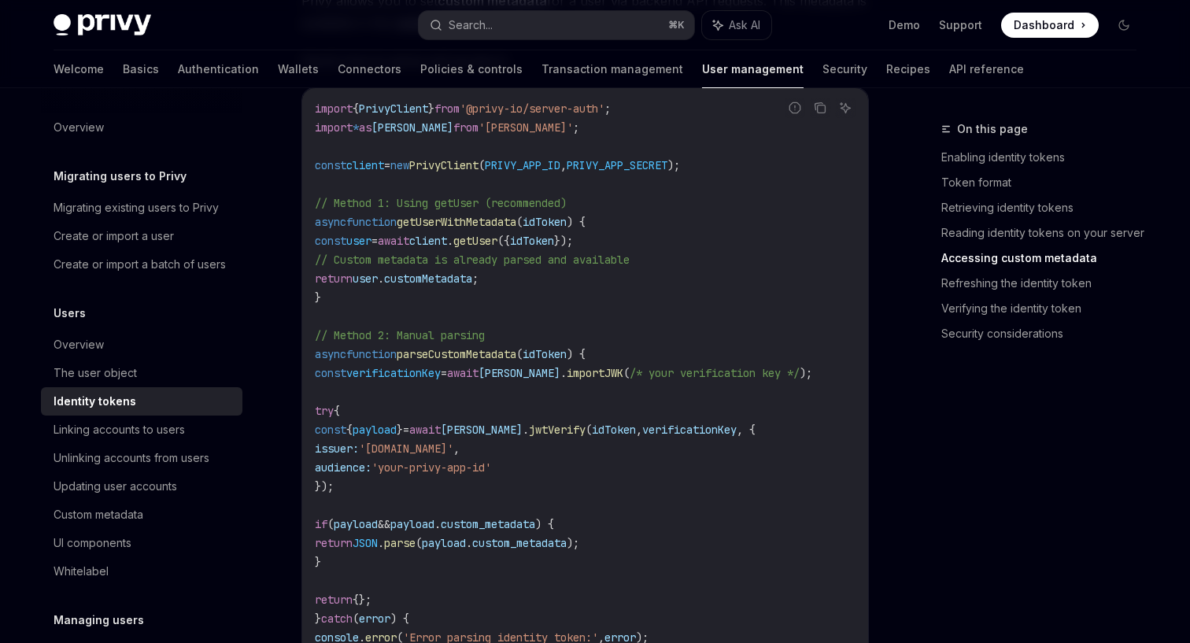
scroll to position [3124, 0]
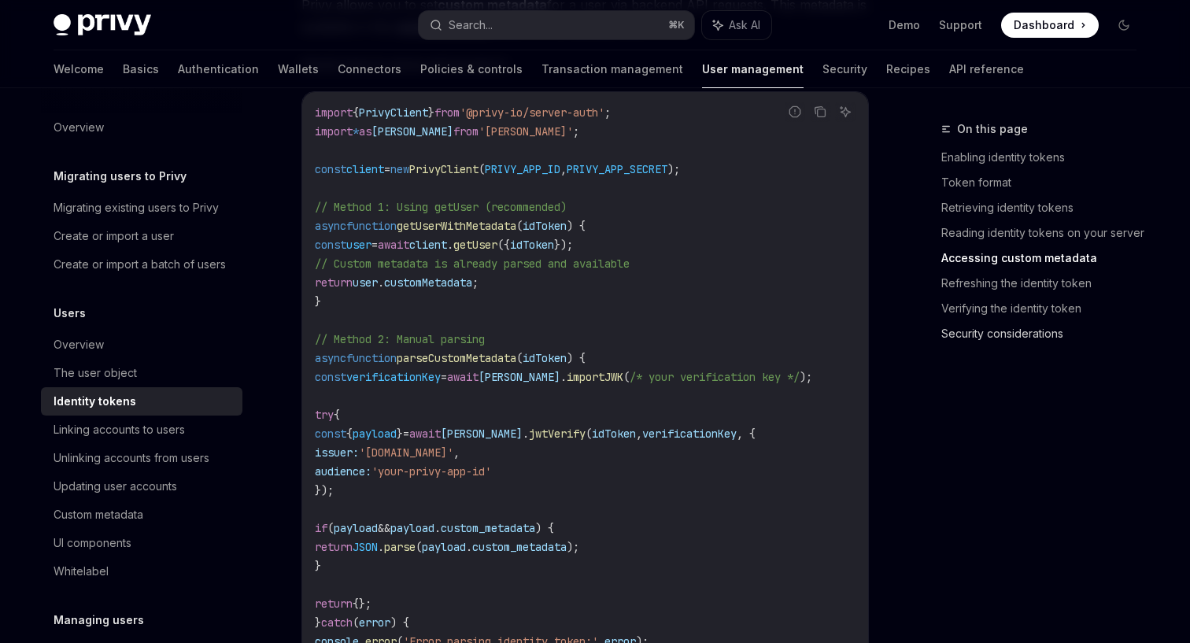
click at [992, 339] on link "Security considerations" at bounding box center [1045, 333] width 208 height 25
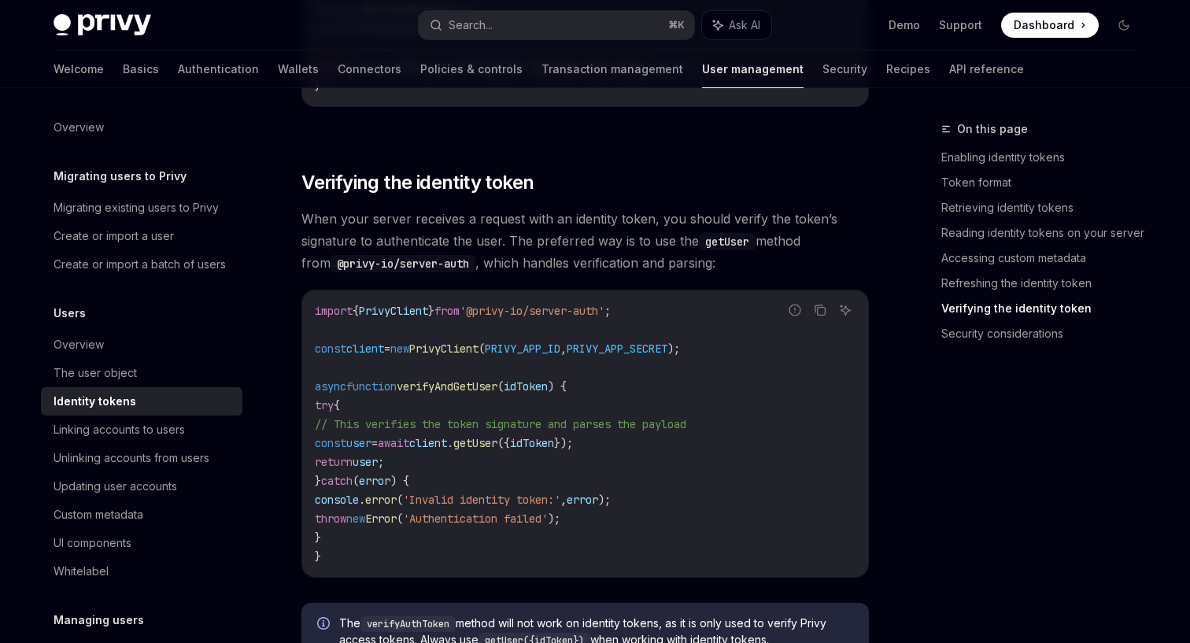
scroll to position [4224, 0]
click at [716, 246] on code "getUser" at bounding box center [727, 240] width 57 height 17
copy code "getUser"
click at [548, 34] on button "Search... ⌘ K" at bounding box center [557, 25] width 276 height 28
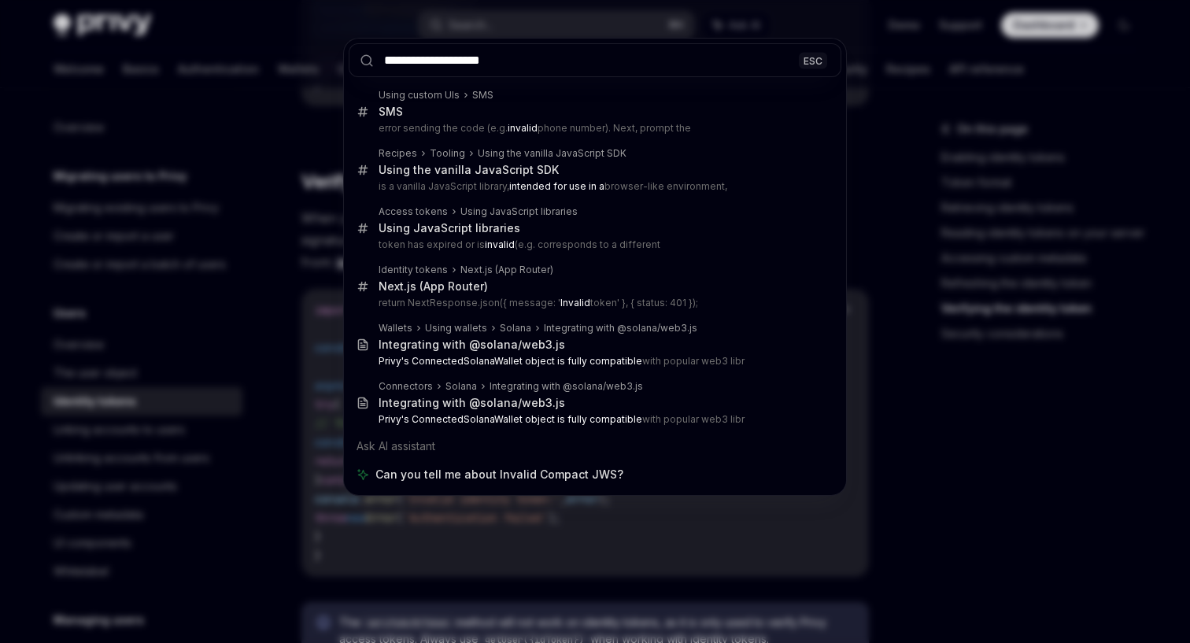
type input "**********"
click at [886, 461] on div "**********" at bounding box center [595, 321] width 1190 height 643
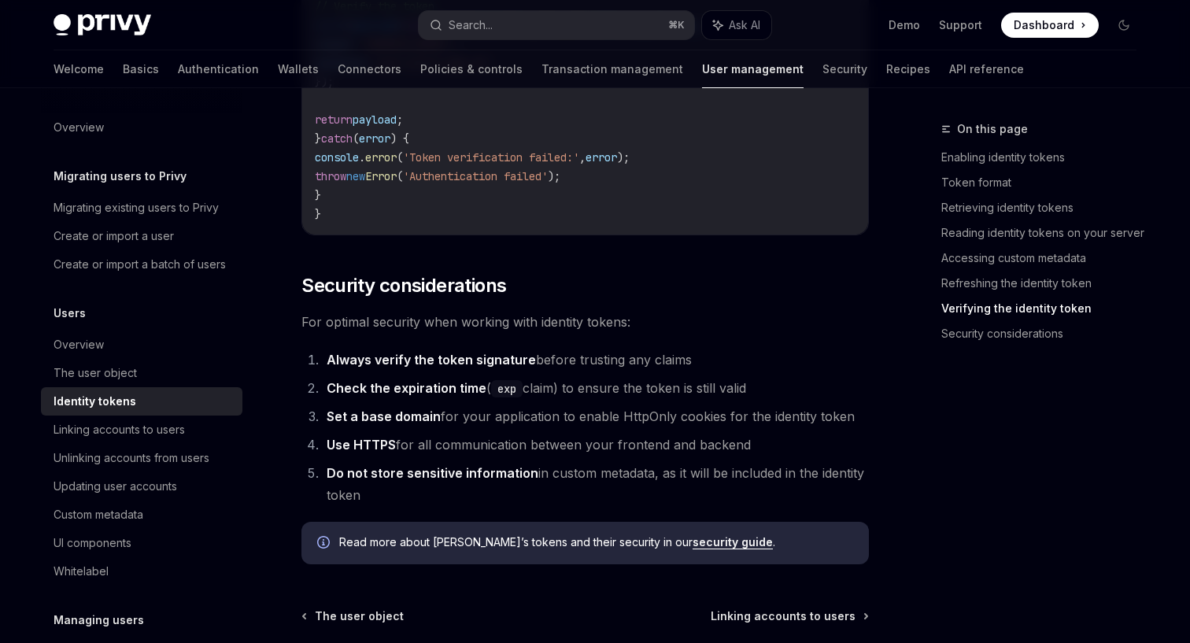
scroll to position [5278, 0]
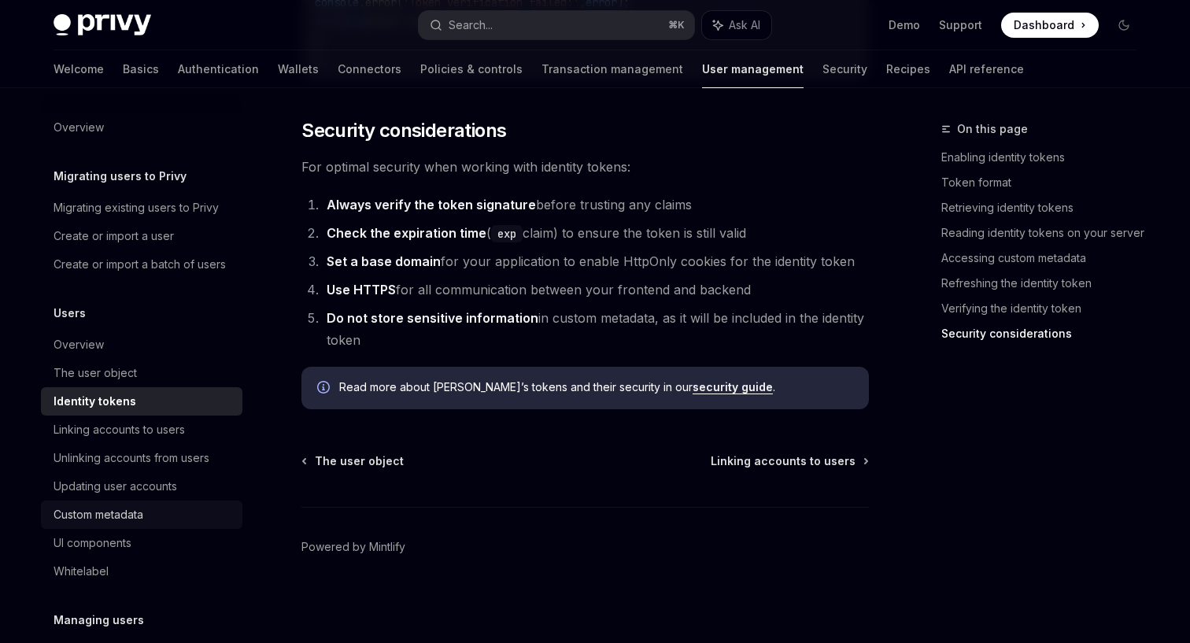
click at [125, 520] on div "Custom metadata" at bounding box center [99, 514] width 90 height 19
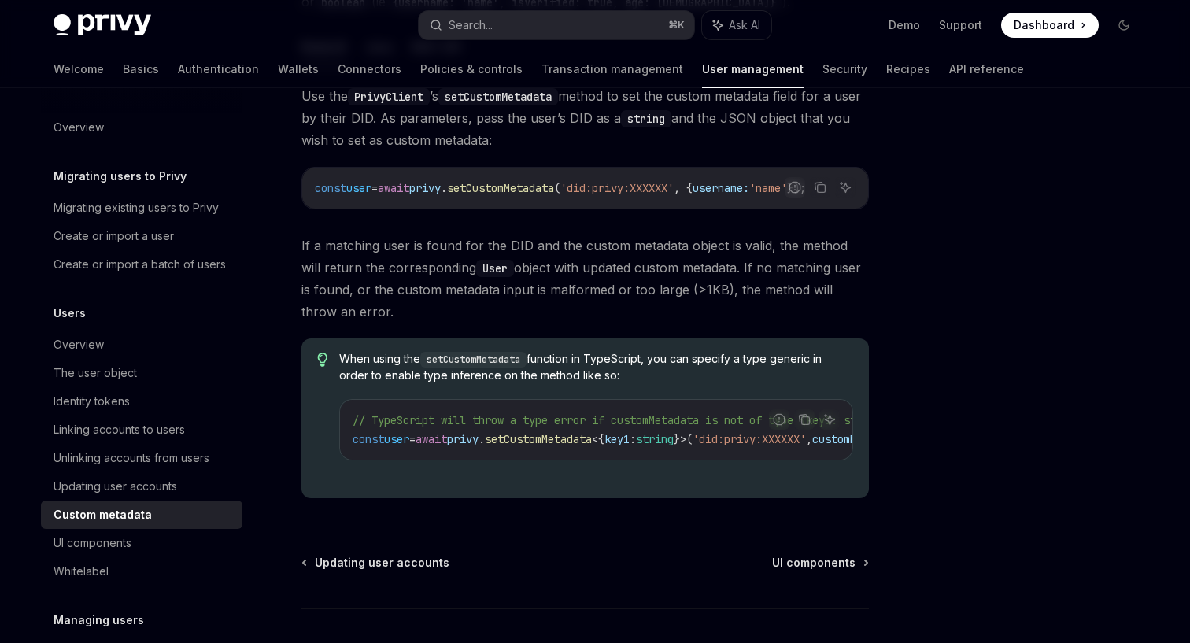
scroll to position [282, 0]
